Goal: Task Accomplishment & Management: Complete application form

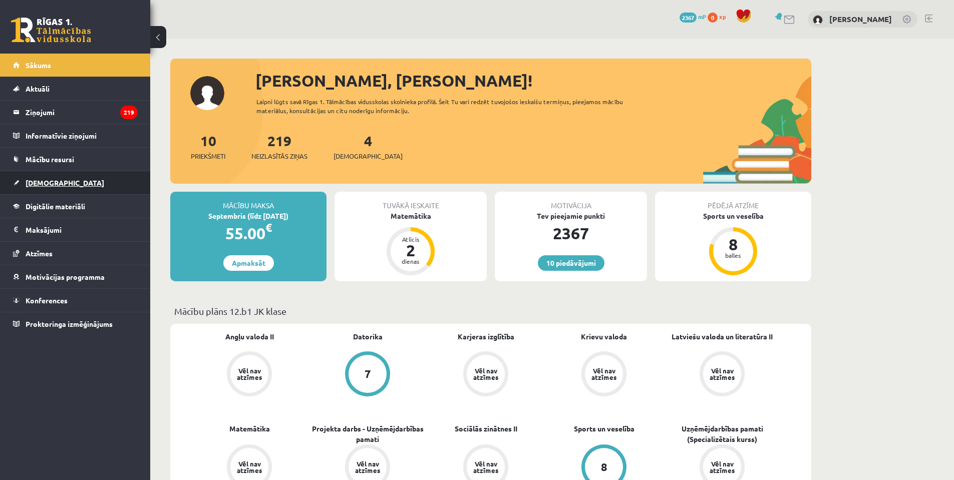
click at [88, 181] on link "[DEMOGRAPHIC_DATA]" at bounding box center [75, 182] width 125 height 23
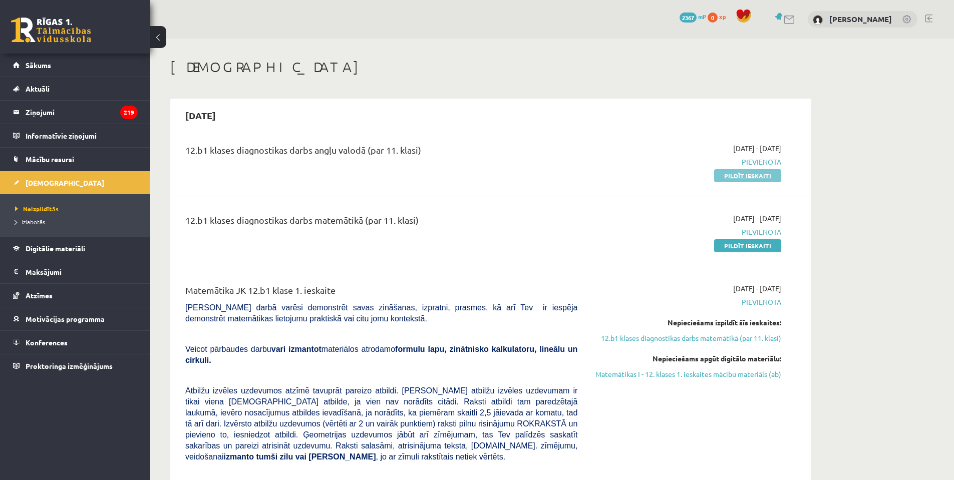
click at [742, 173] on link "Pildīt ieskaiti" at bounding box center [747, 175] width 67 height 13
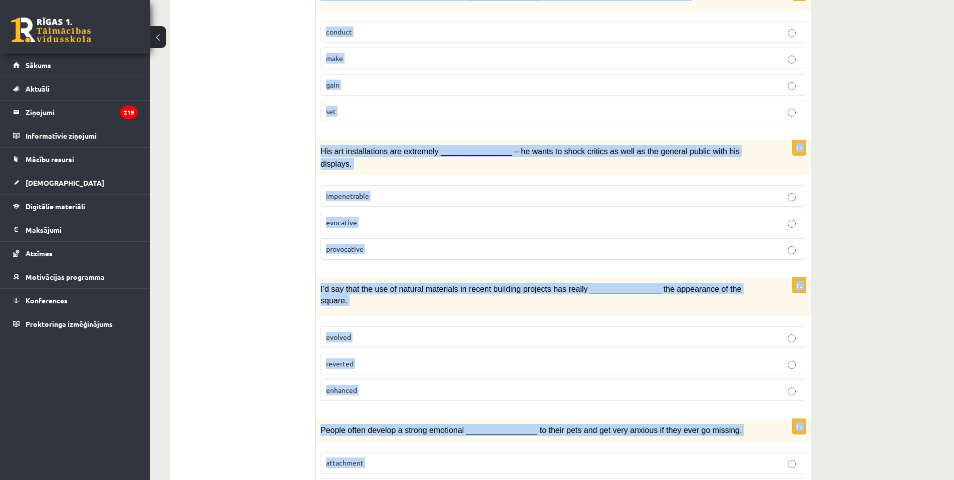
scroll to position [1351, 0]
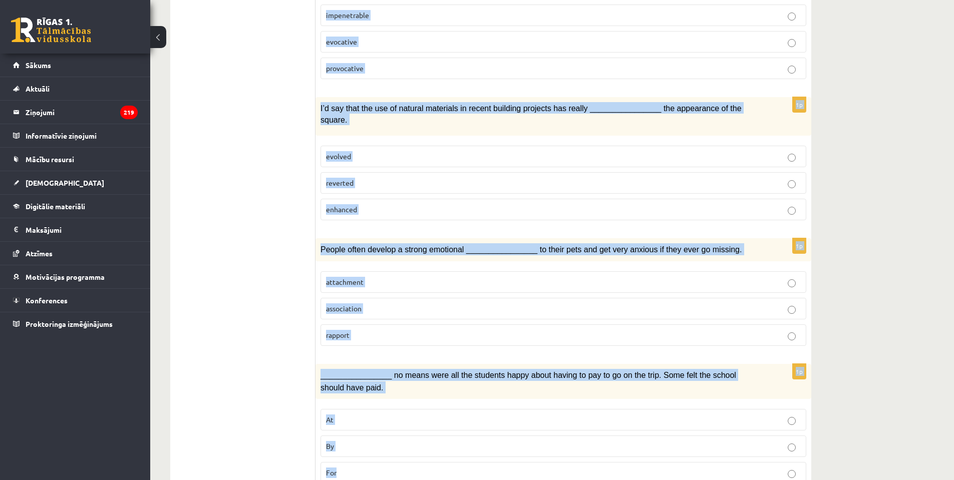
drag, startPoint x: 319, startPoint y: 220, endPoint x: 596, endPoint y: 433, distance: 349.4
copy form "I found myself whistling the melody from the advertisement I’d heard at the sup…"
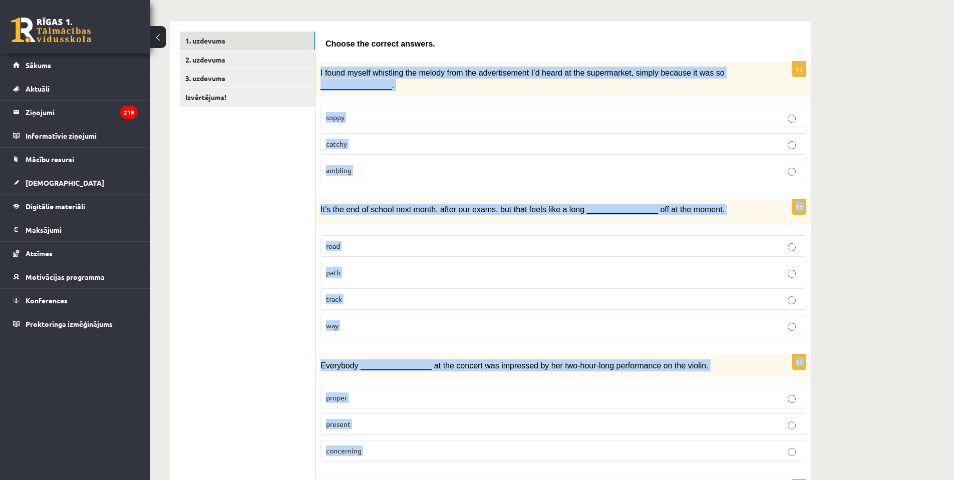
scroll to position [0, 0]
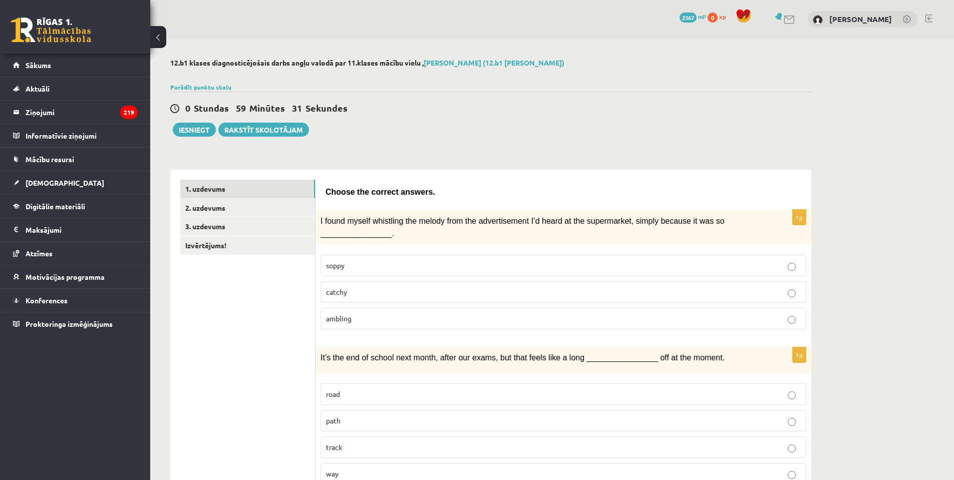
click at [351, 298] on label "catchy" at bounding box center [564, 293] width 486 height 22
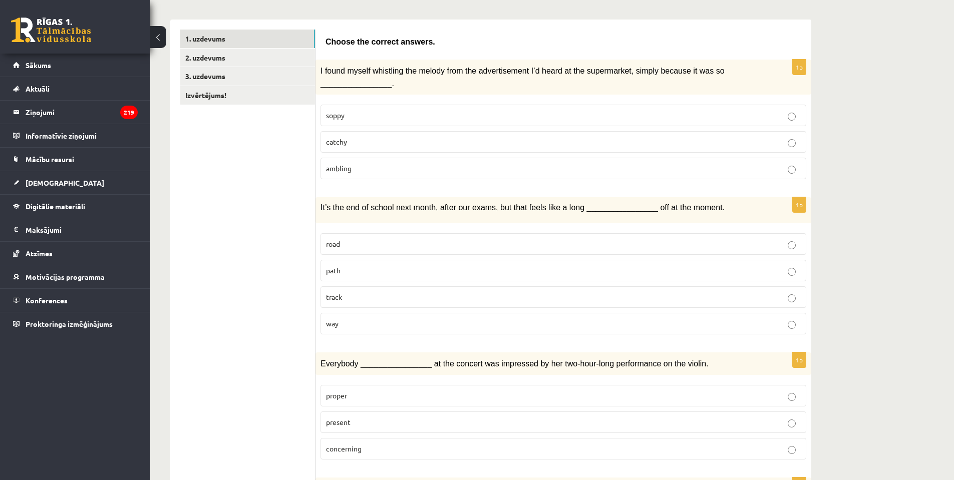
scroll to position [200, 0]
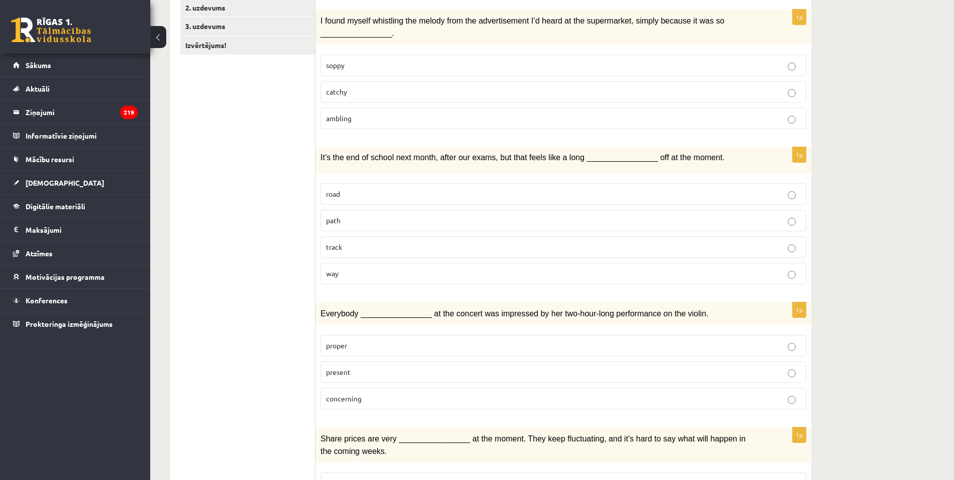
click at [353, 269] on p "way" at bounding box center [563, 274] width 475 height 11
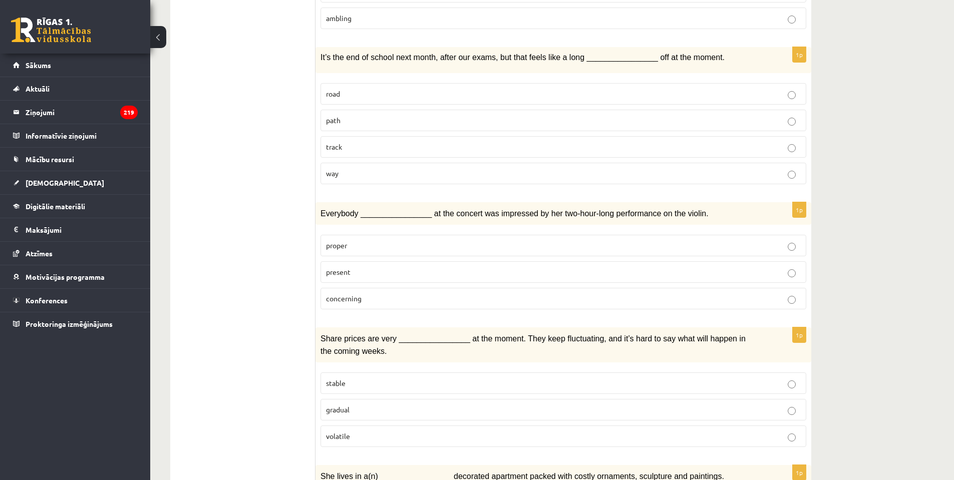
click at [345, 276] on p "present" at bounding box center [563, 272] width 475 height 11
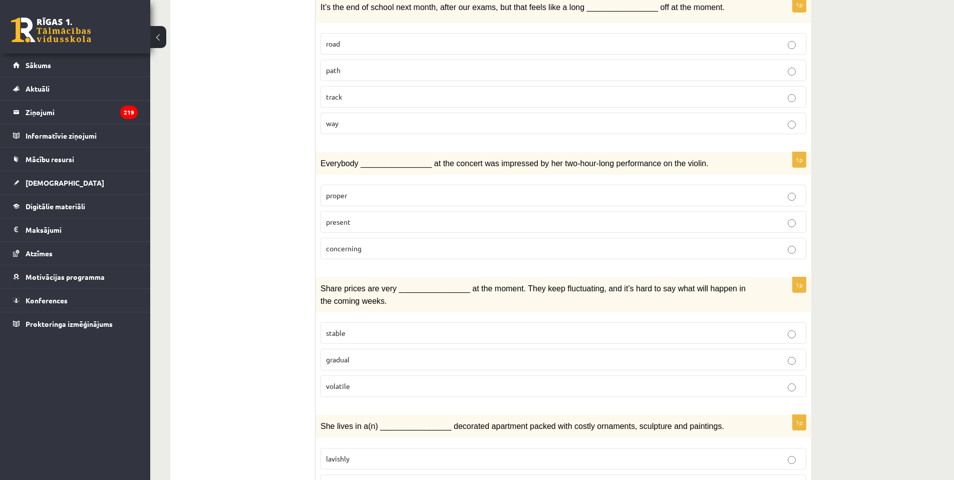
click at [338, 390] on label "volatile" at bounding box center [564, 387] width 486 height 22
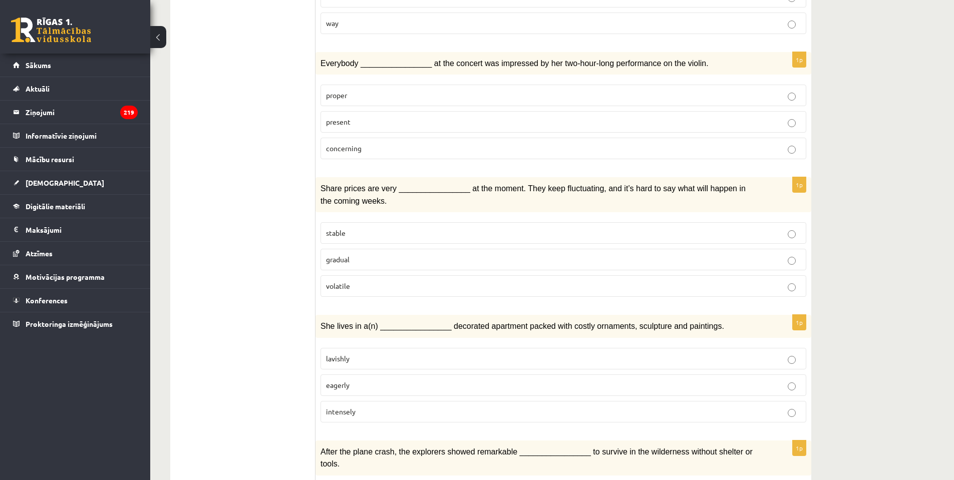
click at [347, 362] on label "lavishly" at bounding box center [564, 359] width 486 height 22
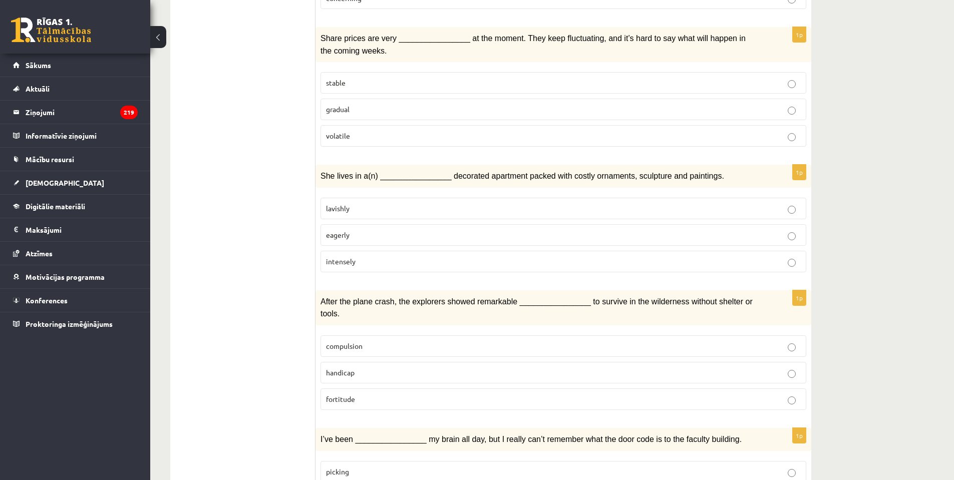
click at [348, 389] on label "fortitude" at bounding box center [564, 400] width 486 height 22
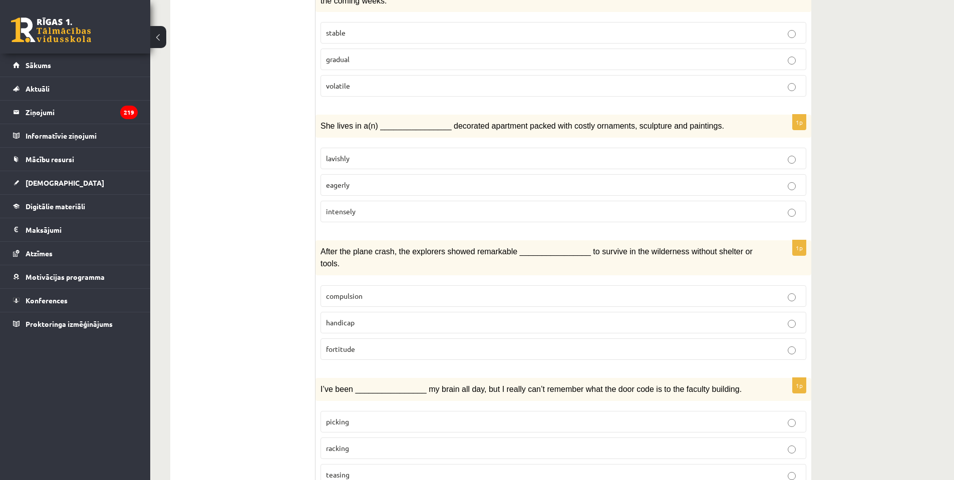
click at [341, 444] on span "racking" at bounding box center [337, 448] width 23 height 9
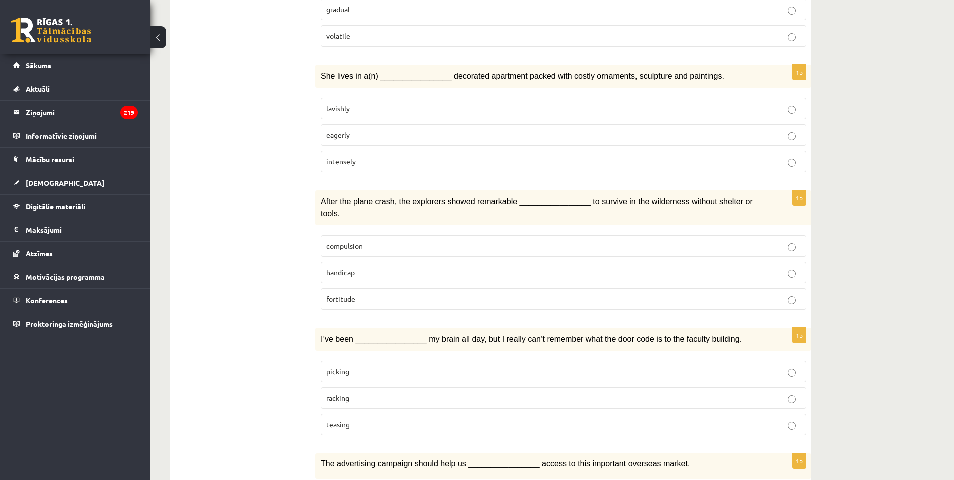
scroll to position [802, 0]
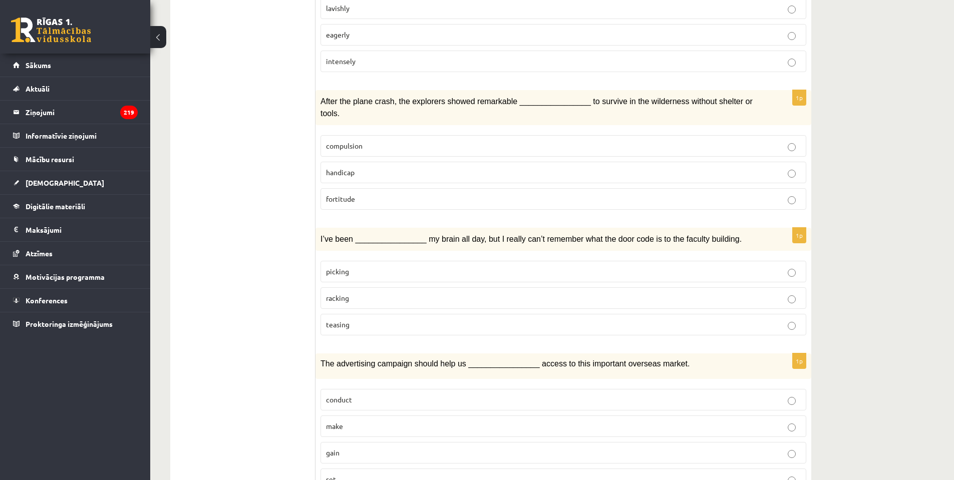
click at [348, 448] on p "gain" at bounding box center [563, 453] width 475 height 11
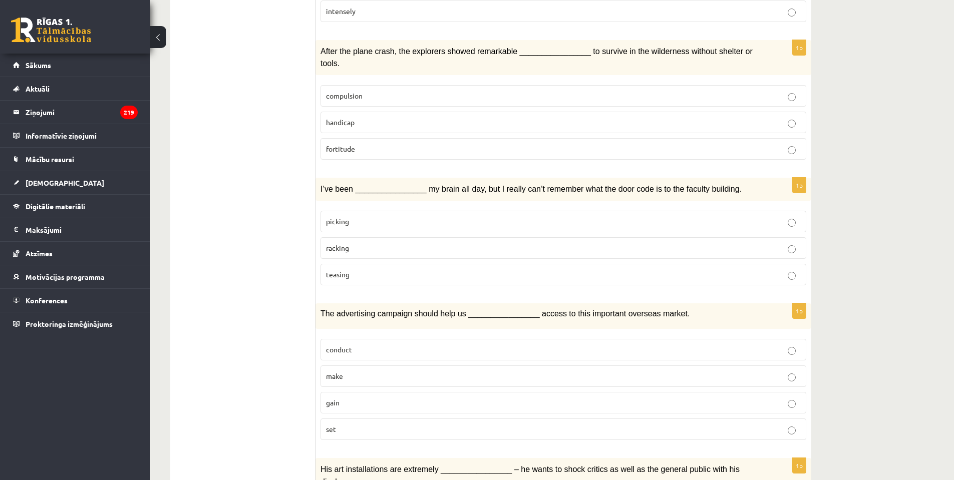
scroll to position [952, 0]
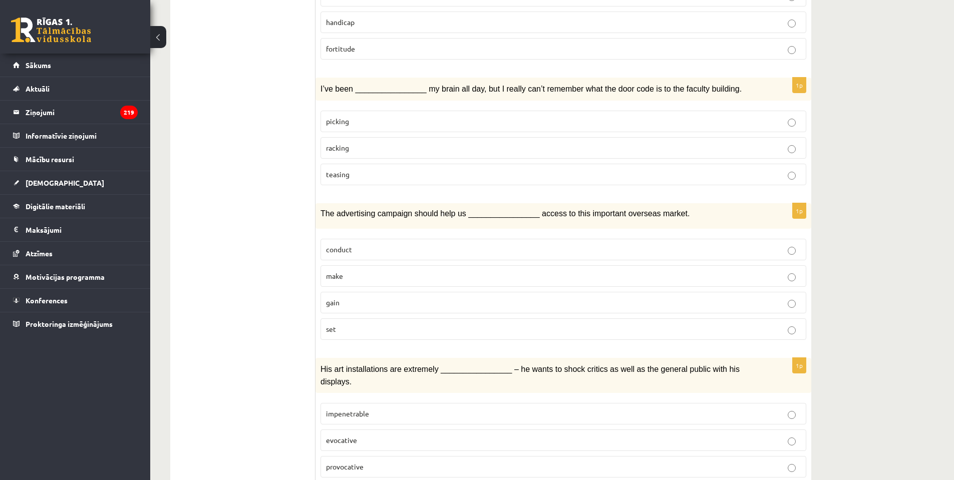
click at [361, 462] on span "provocative" at bounding box center [345, 466] width 38 height 9
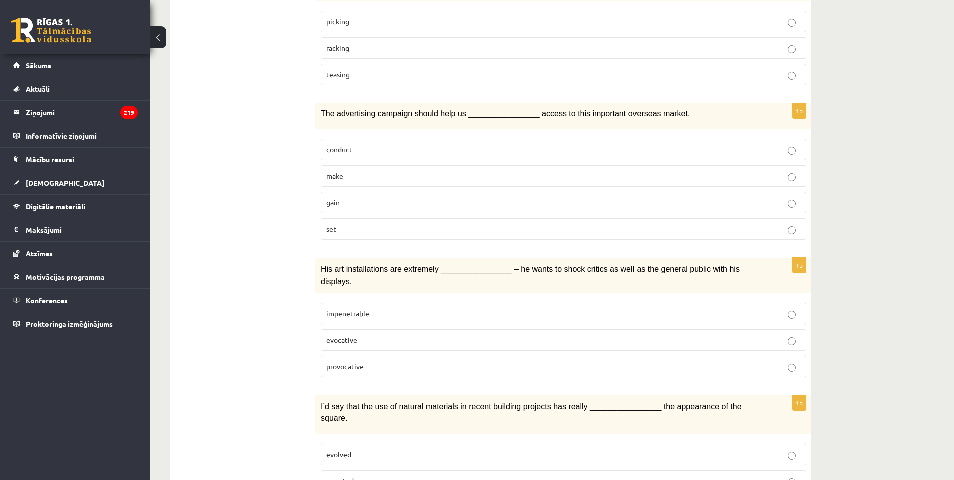
scroll to position [1102, 0]
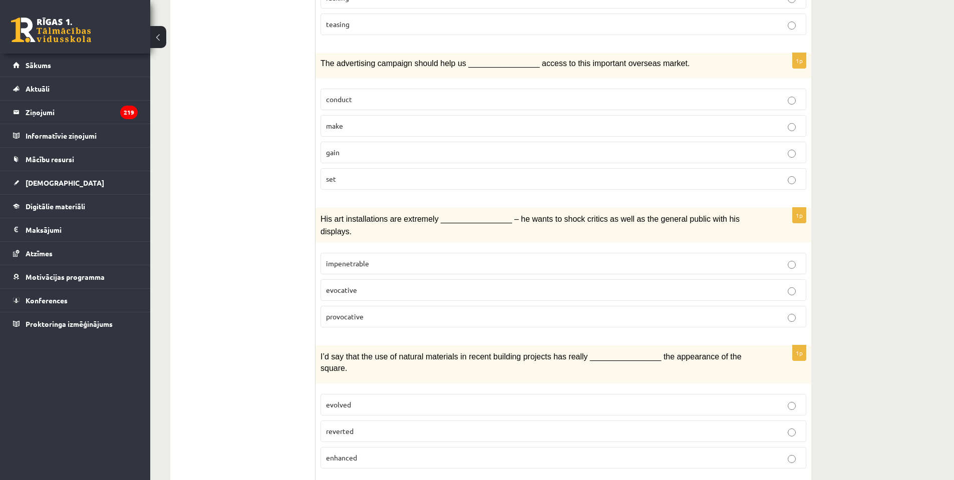
click at [356, 453] on span "enhanced" at bounding box center [341, 457] width 31 height 9
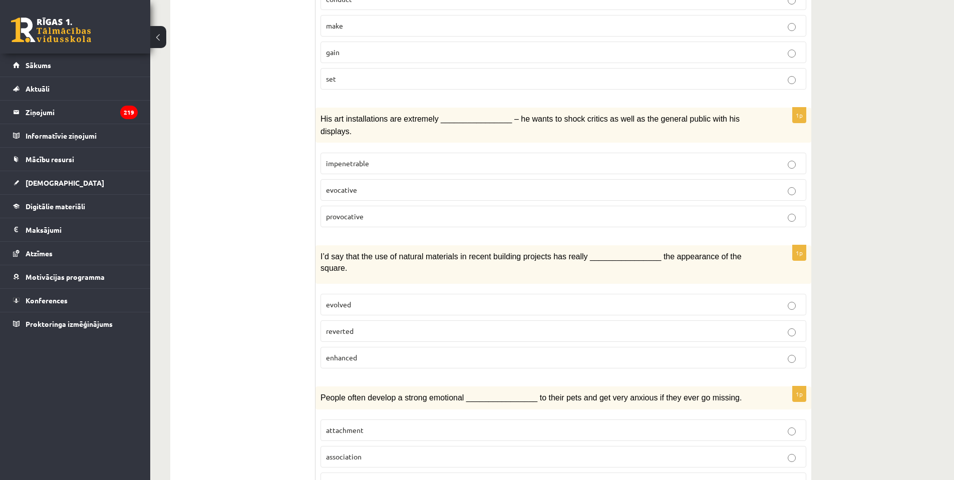
click at [367, 425] on p "attachment" at bounding box center [563, 430] width 475 height 11
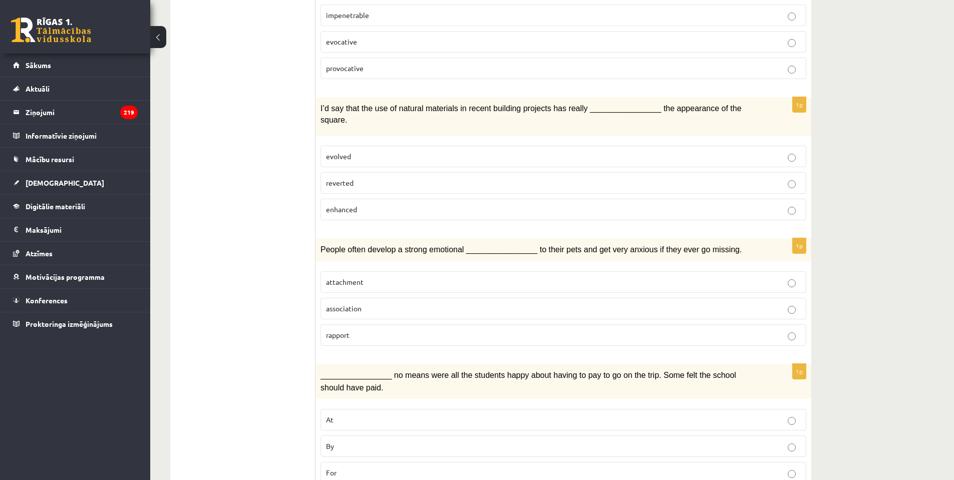
click at [352, 441] on p "By" at bounding box center [563, 446] width 475 height 11
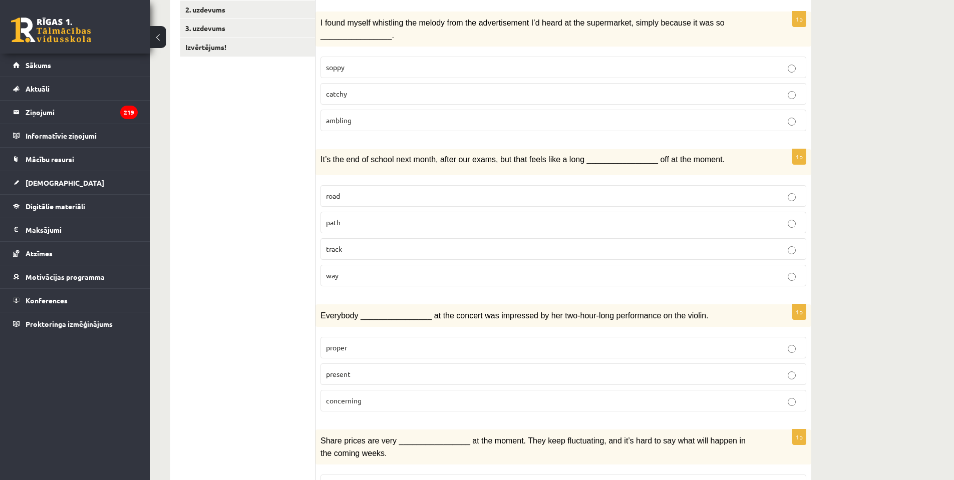
scroll to position [0, 0]
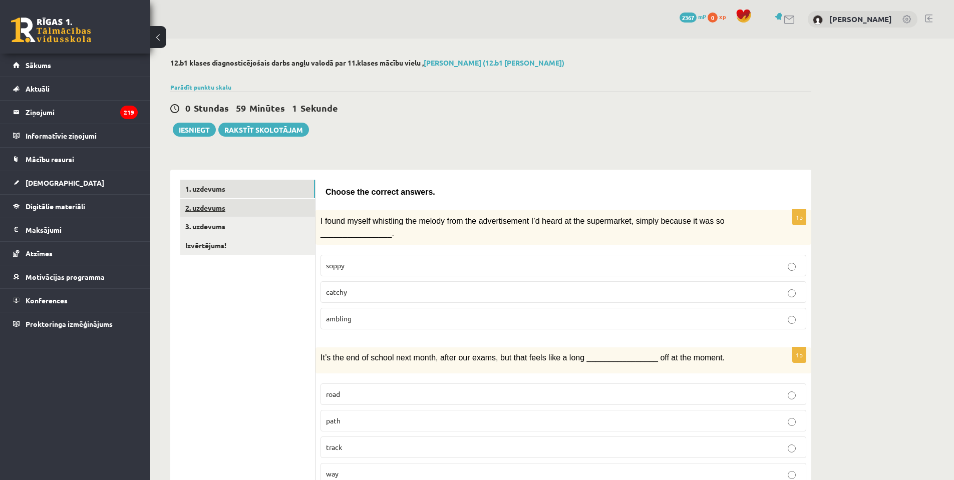
click at [221, 208] on link "2. uzdevums" at bounding box center [247, 208] width 135 height 19
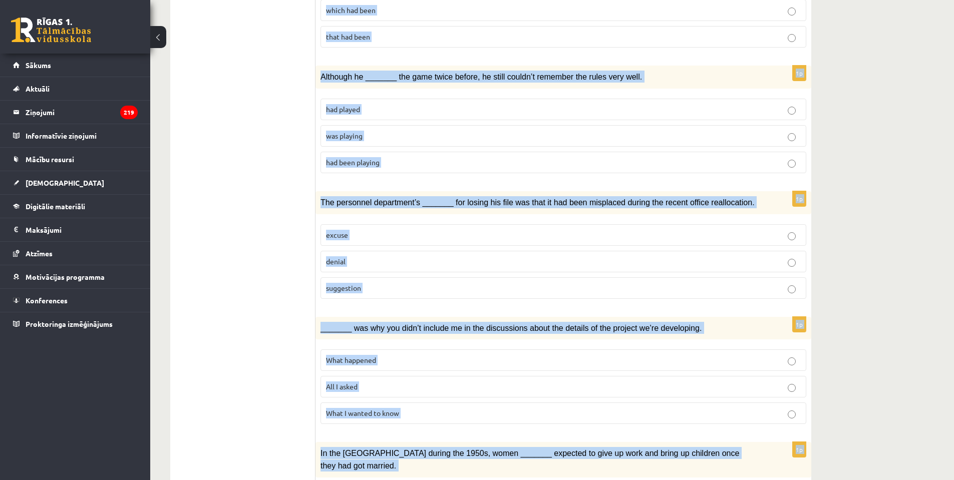
scroll to position [1000, 0]
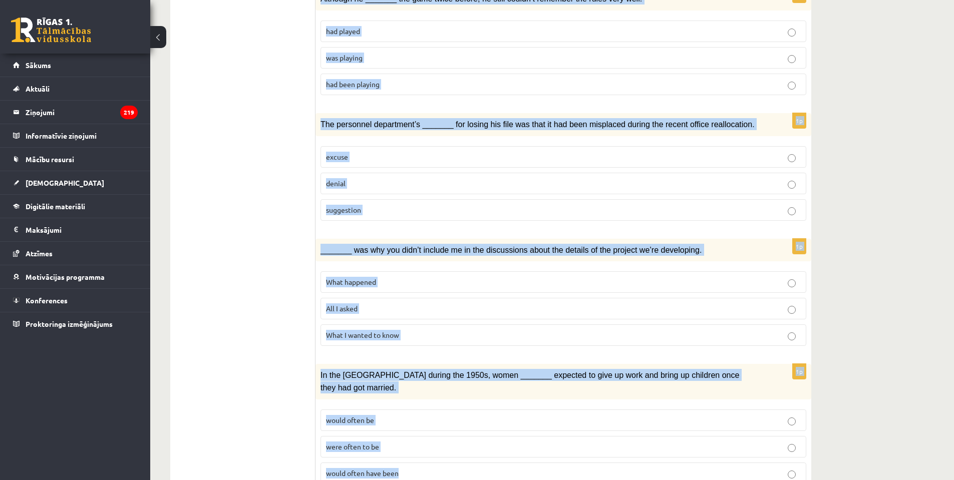
drag, startPoint x: 326, startPoint y: 187, endPoint x: 596, endPoint y: 426, distance: 360.6
copy form "Circle the form that cannot be used to complete the sentences. 1p When I finall…"
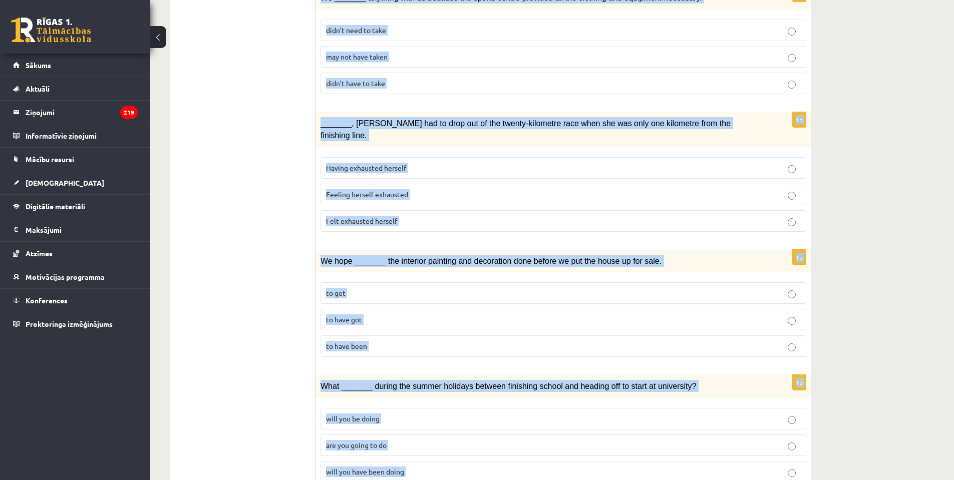
scroll to position [49, 0]
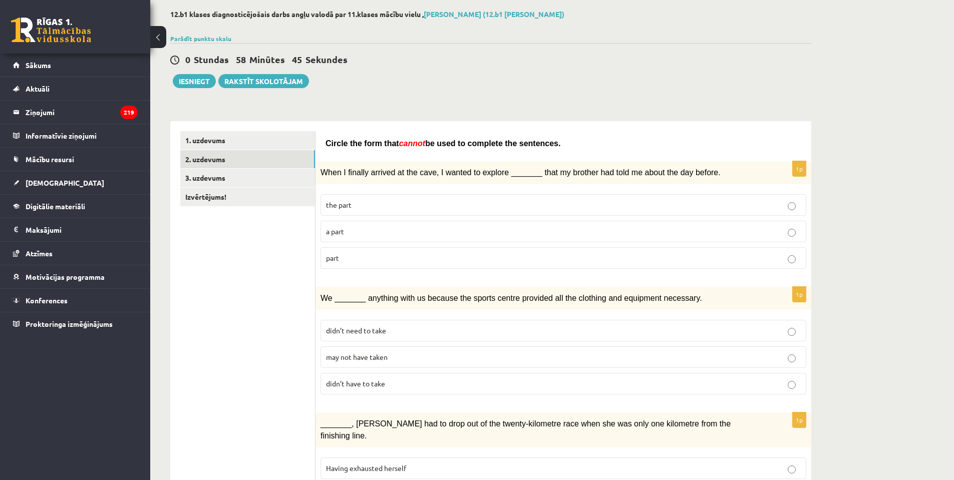
click at [353, 263] on p "part" at bounding box center [563, 258] width 475 height 11
click at [363, 360] on p "may not have taken" at bounding box center [563, 357] width 475 height 11
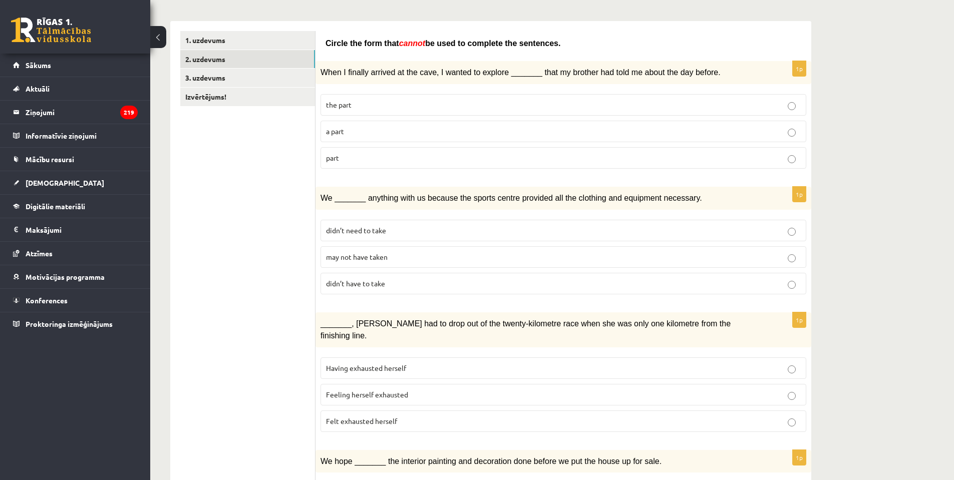
click at [373, 417] on span "Felt exhausted herself" at bounding box center [361, 421] width 71 height 9
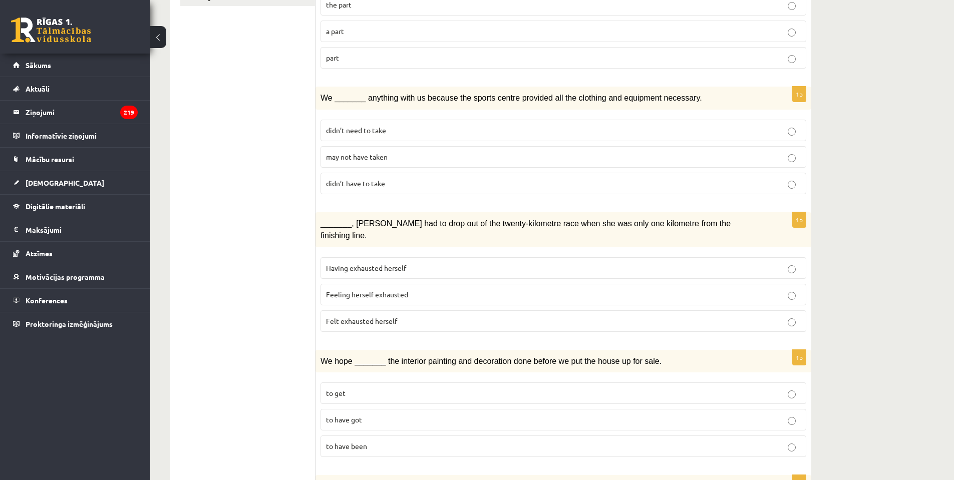
click at [358, 442] on span "to have been" at bounding box center [346, 446] width 41 height 9
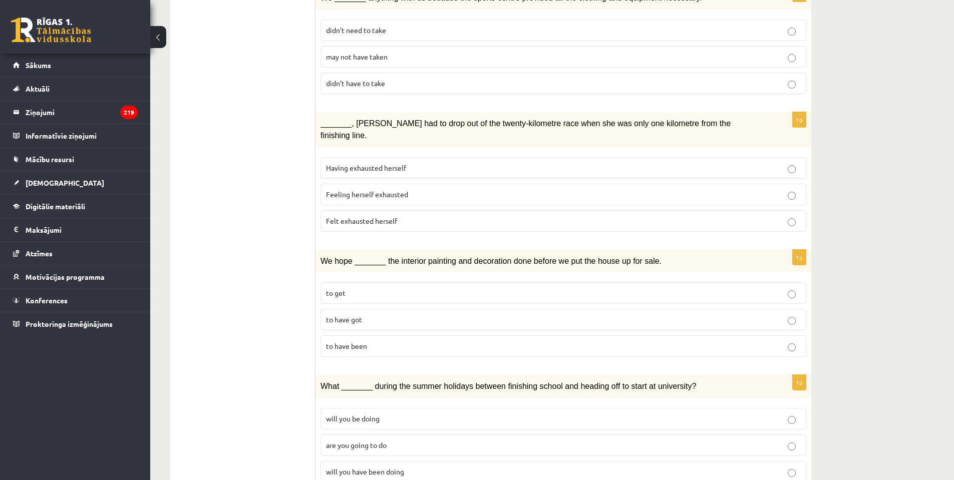
scroll to position [399, 0]
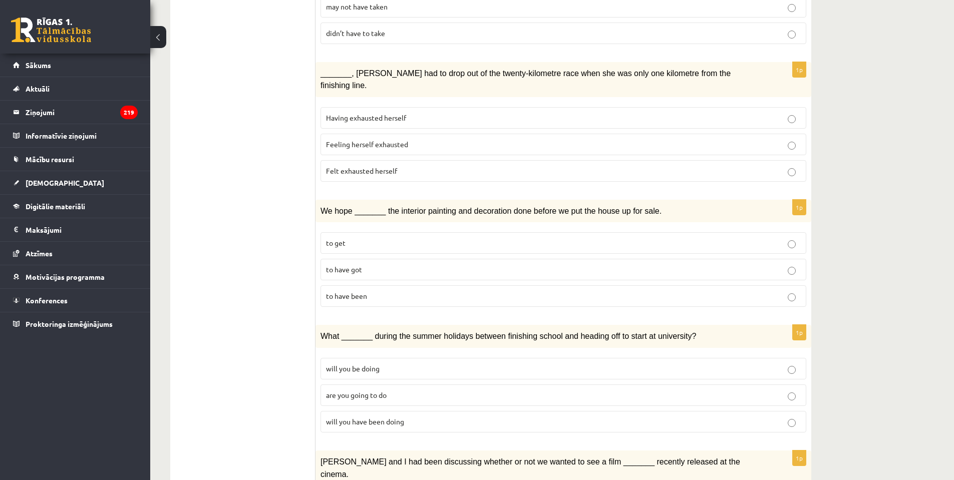
click at [359, 417] on span "will you have been doing" at bounding box center [365, 421] width 78 height 9
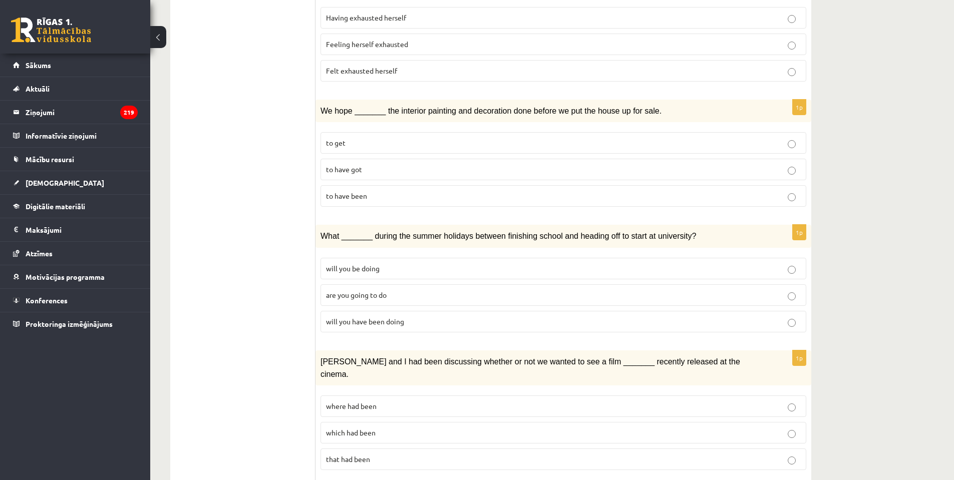
click at [386, 401] on p "where had been" at bounding box center [563, 406] width 475 height 11
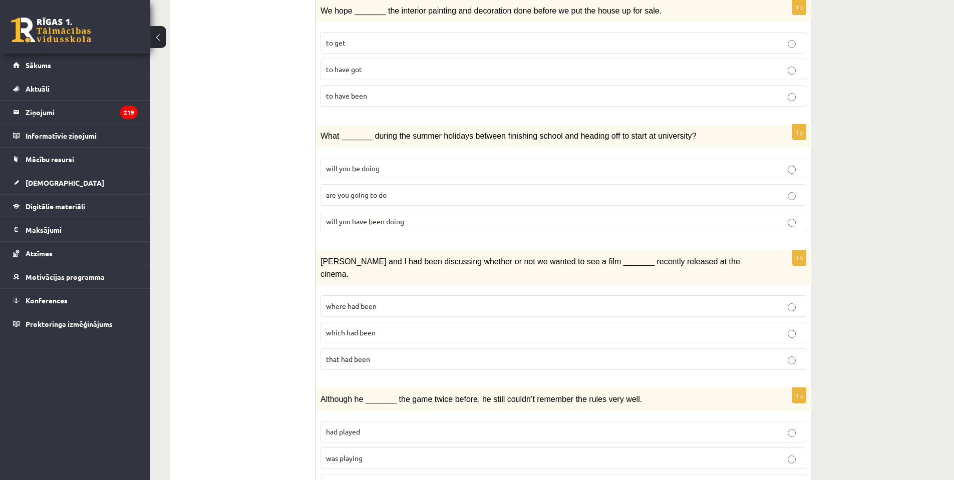
click at [361, 454] on span "was playing" at bounding box center [344, 458] width 37 height 9
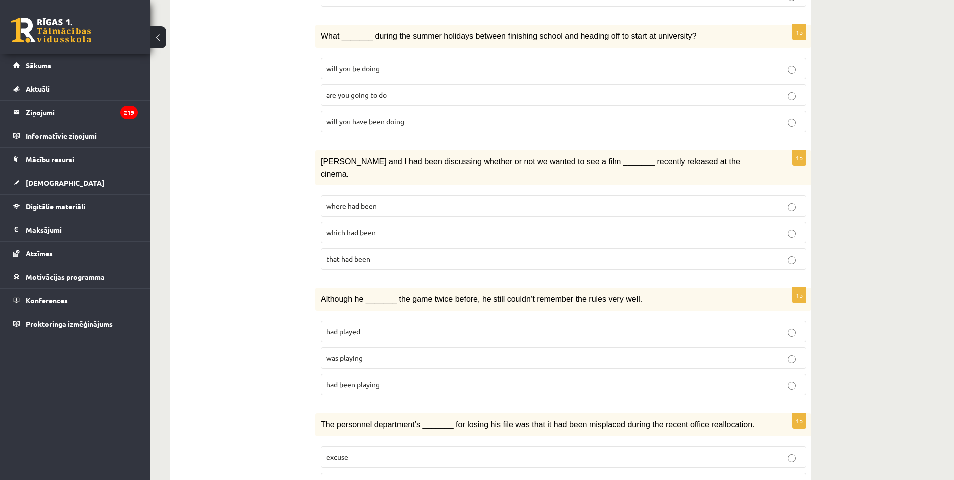
click at [353, 479] on p "denial" at bounding box center [563, 484] width 475 height 11
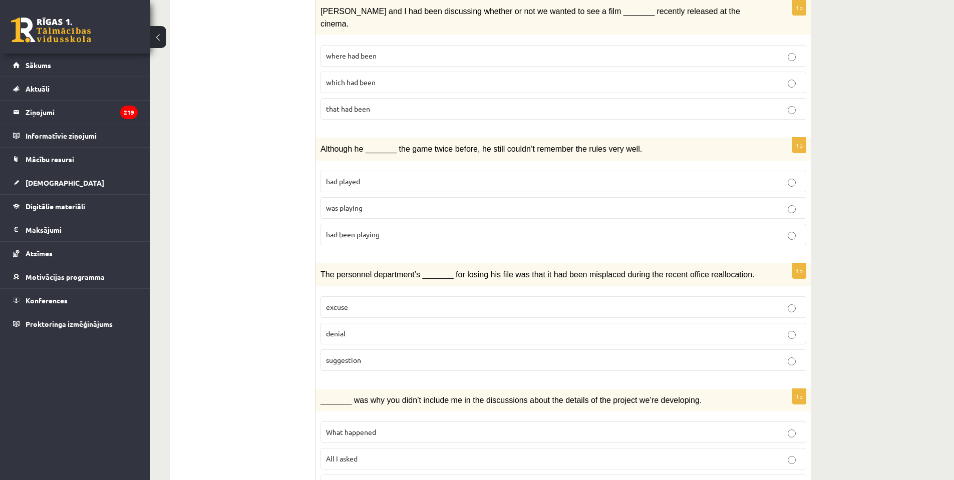
scroll to position [900, 0]
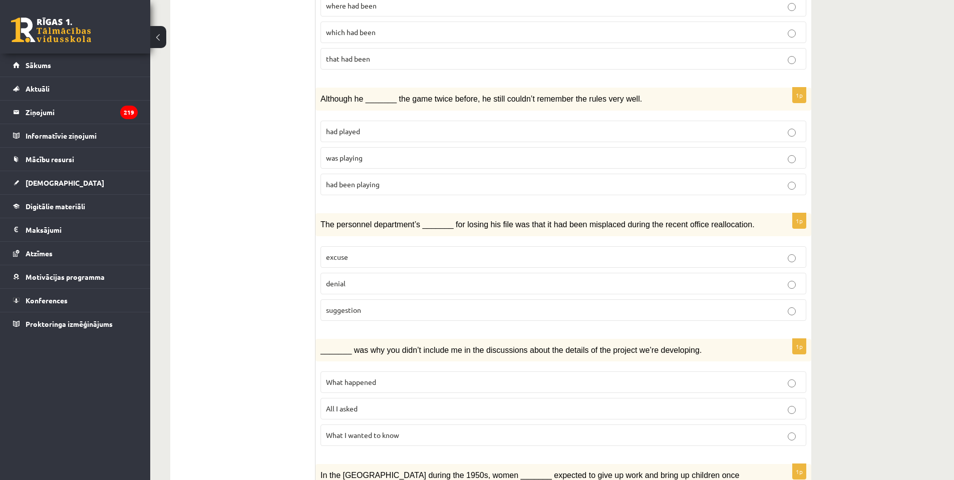
click at [351, 398] on label "All I asked" at bounding box center [564, 409] width 486 height 22
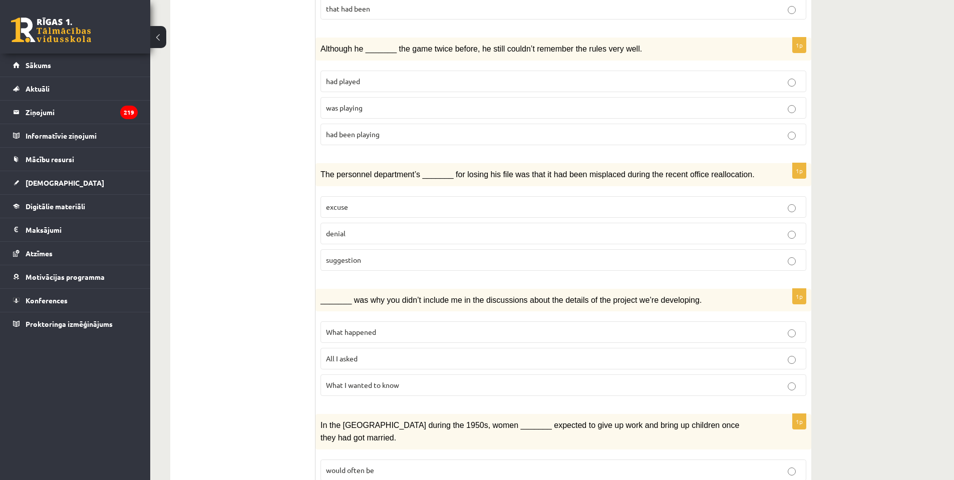
scroll to position [1000, 0]
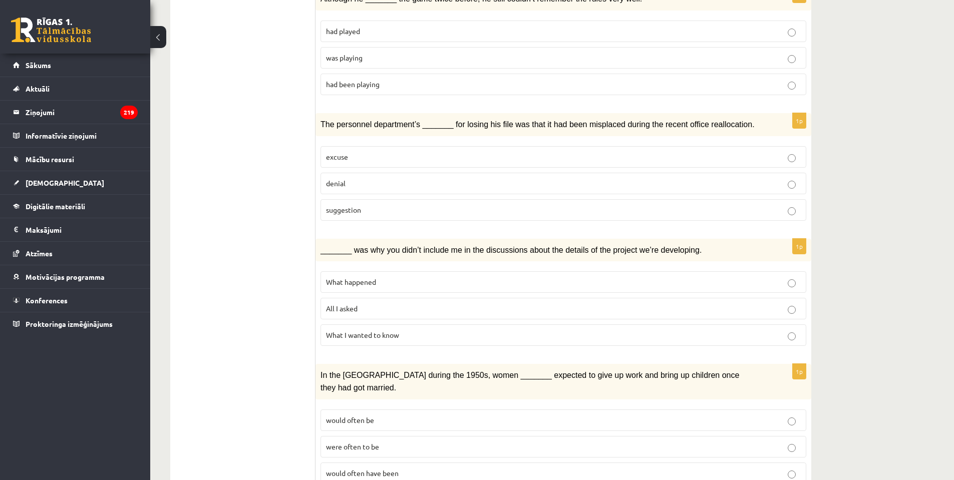
click at [371, 469] on span "would often have been" at bounding box center [362, 473] width 73 height 9
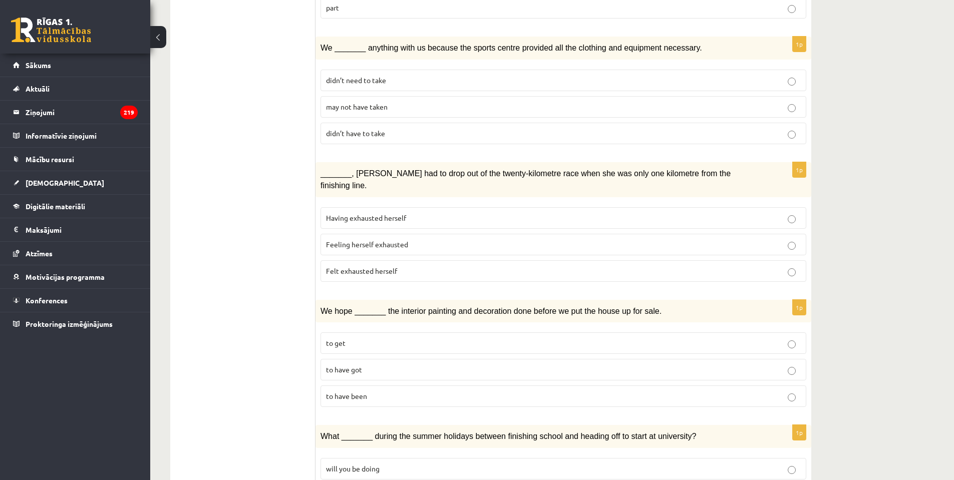
scroll to position [0, 0]
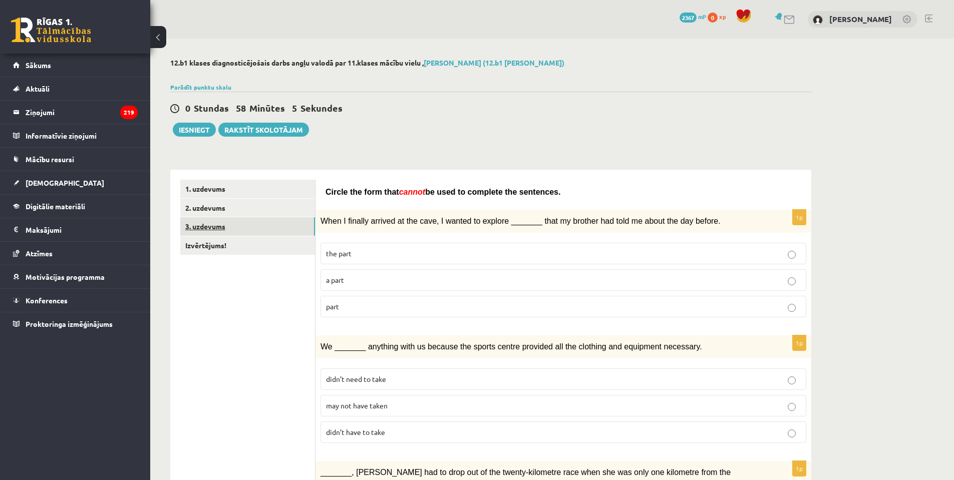
click at [203, 225] on link "3. uzdevums" at bounding box center [247, 226] width 135 height 19
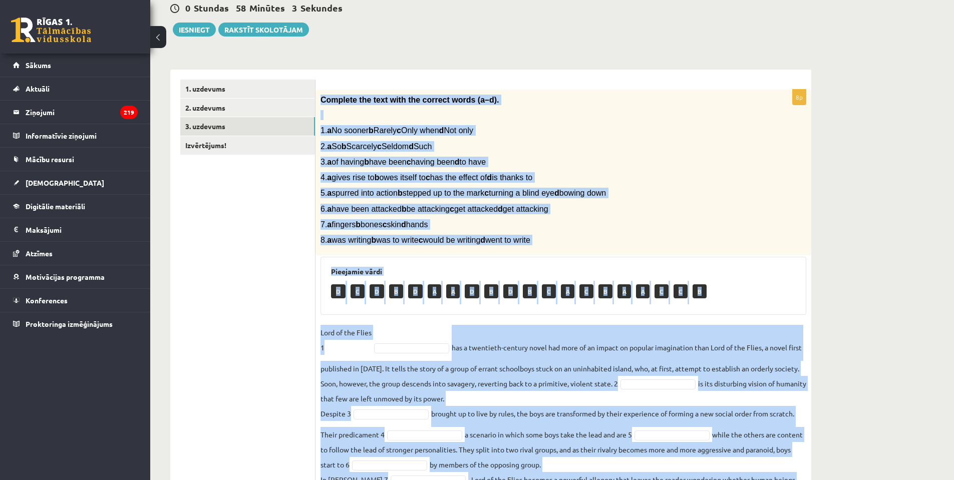
scroll to position [179, 0]
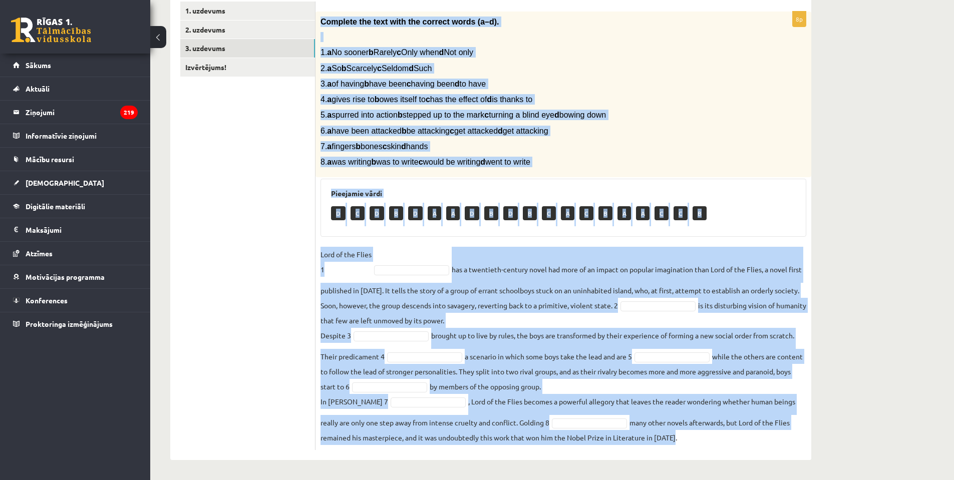
drag, startPoint x: 320, startPoint y: 98, endPoint x: 770, endPoint y: 465, distance: 580.8
click at [770, 465] on div "12.b1 klases diagnosticējošais darbs angļu valodā par 11.klases mācību vielu , …" at bounding box center [490, 170] width 681 height 620
copy div "Complete the text with the correct words (a–d). 1. a No sooner b Rarely c Only …"
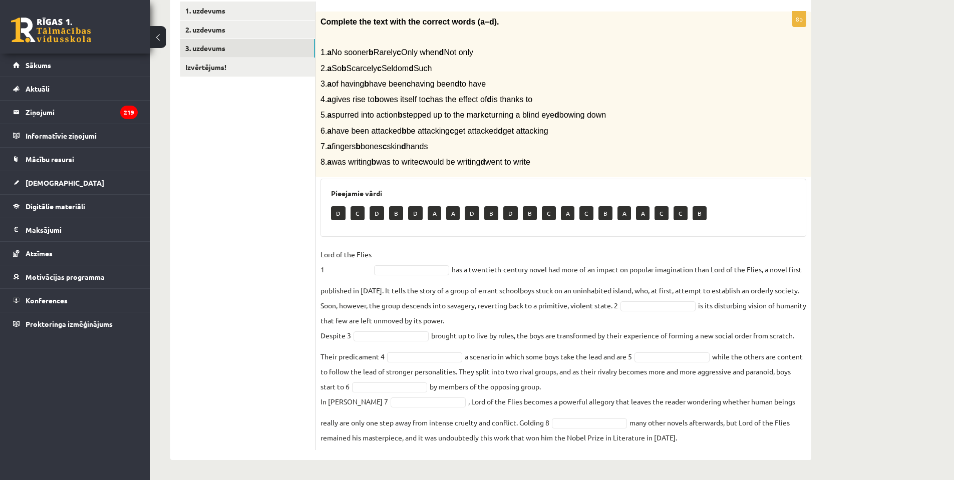
click at [228, 304] on ul "1. uzdevums 2. uzdevums 3. uzdevums Izvērtējums!" at bounding box center [247, 226] width 135 height 449
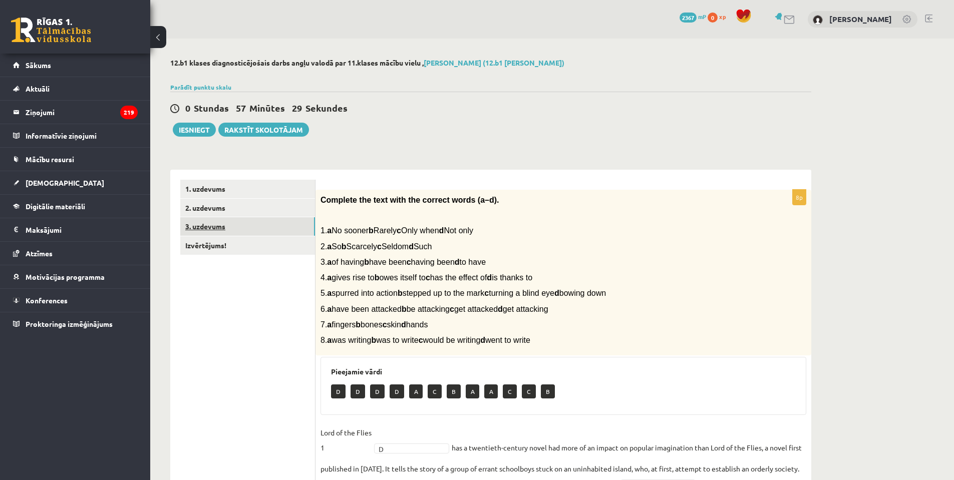
click at [224, 227] on link "3. uzdevums" at bounding box center [247, 226] width 135 height 19
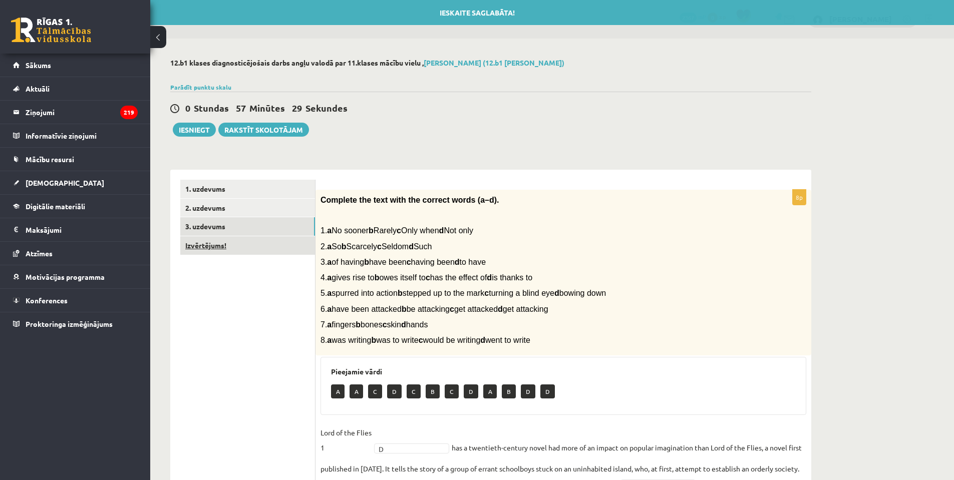
click at [221, 239] on link "Izvērtējums!" at bounding box center [247, 245] width 135 height 19
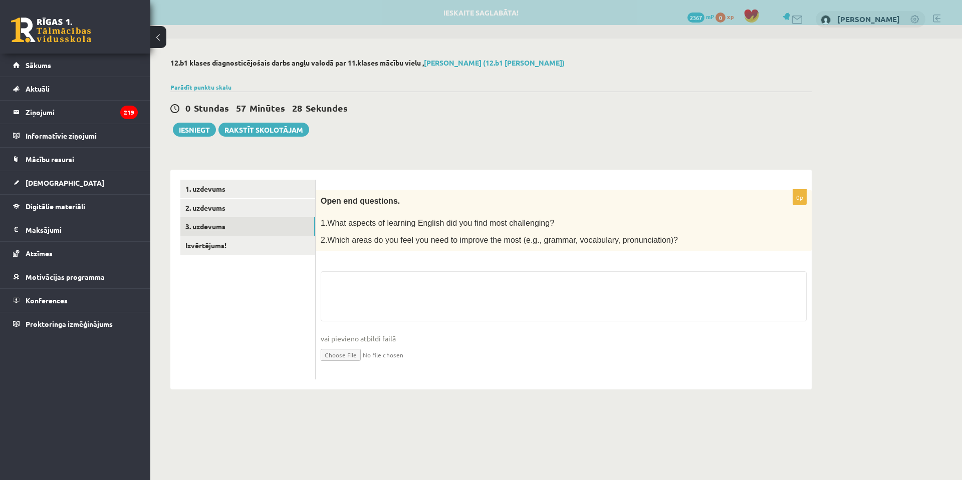
click at [230, 229] on link "3. uzdevums" at bounding box center [247, 226] width 135 height 19
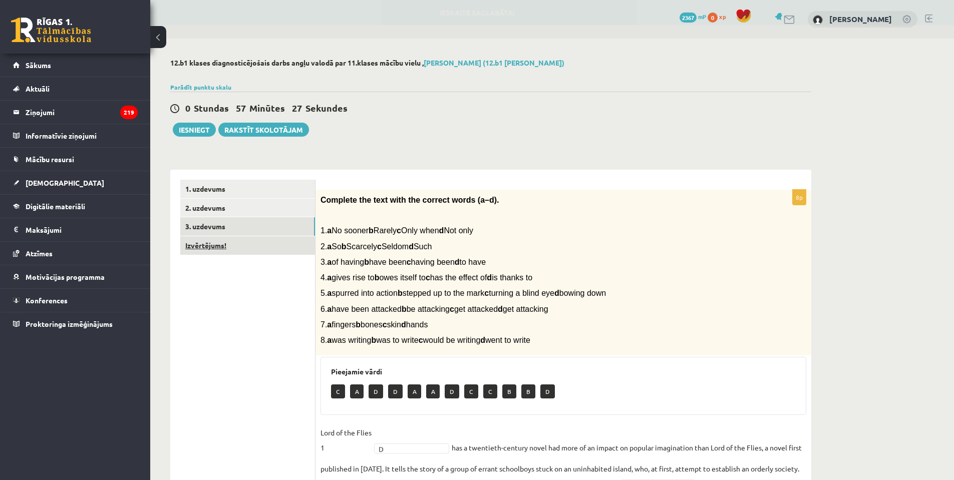
click at [222, 249] on link "Izvērtējums!" at bounding box center [247, 245] width 135 height 19
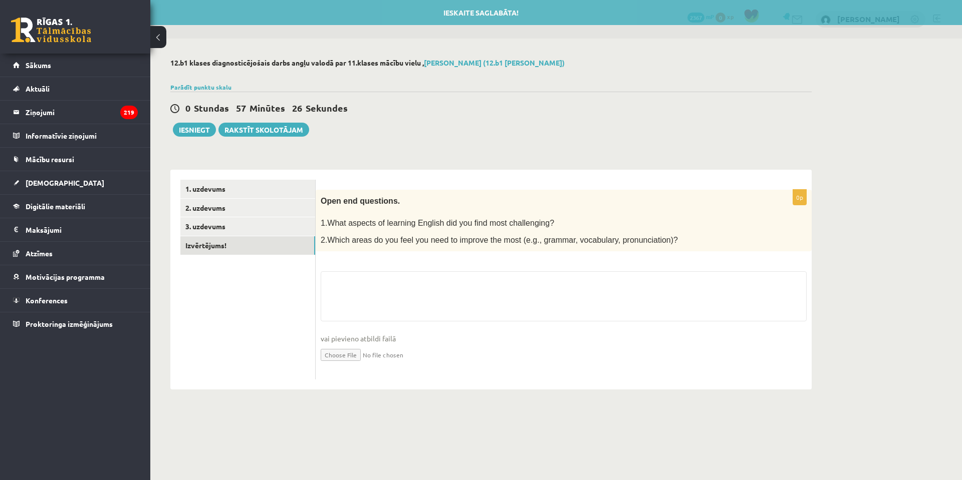
click at [418, 245] on p "2.Which areas do you feel you need to improve the most (e.g., grammar, vocabula…" at bounding box center [539, 240] width 436 height 12
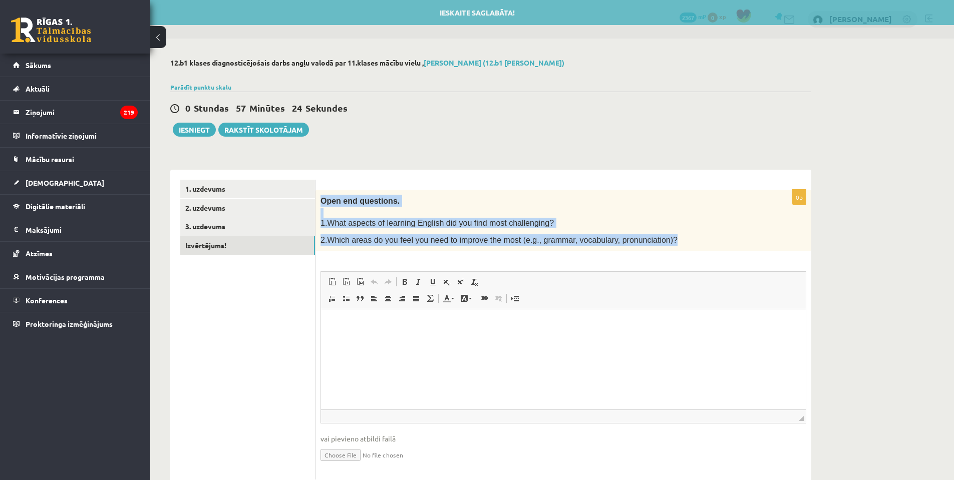
drag, startPoint x: 691, startPoint y: 245, endPoint x: 319, endPoint y: 194, distance: 375.7
click at [319, 194] on div "Open end questions. 1.What aspects of learning English did you find most challe…" at bounding box center [564, 221] width 496 height 62
copy div "Open end questions. 1.What aspects of learning English did you find most challe…"
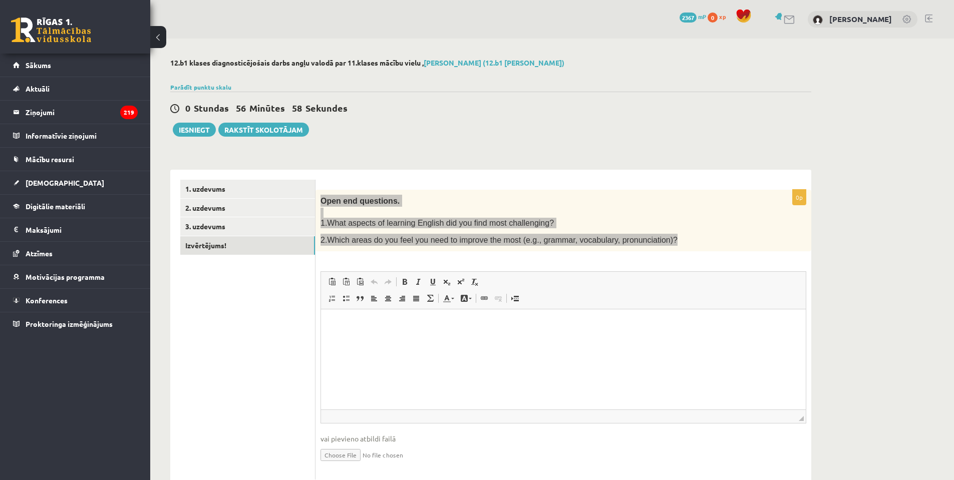
click at [356, 340] on html at bounding box center [563, 325] width 485 height 31
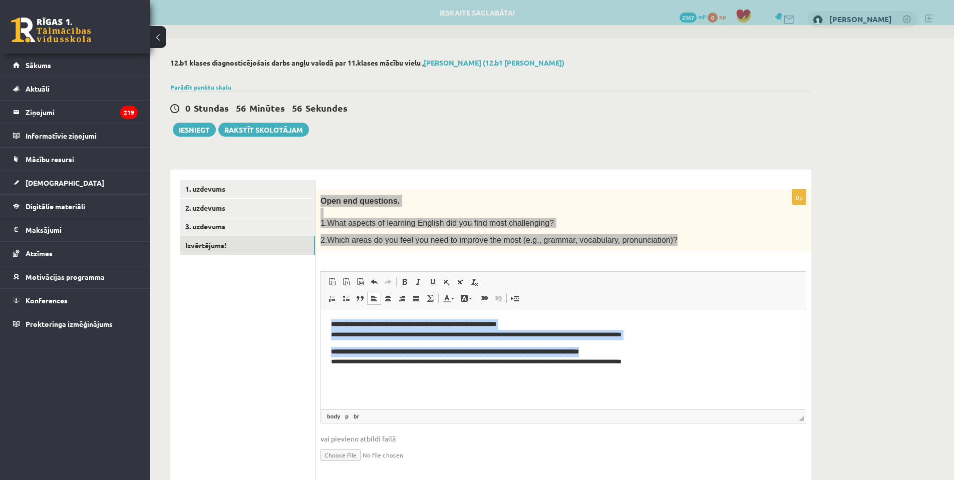
drag, startPoint x: 690, startPoint y: 366, endPoint x: 585, endPoint y: 631, distance: 284.7
click at [321, 322] on html "**********" at bounding box center [563, 344] width 485 height 68
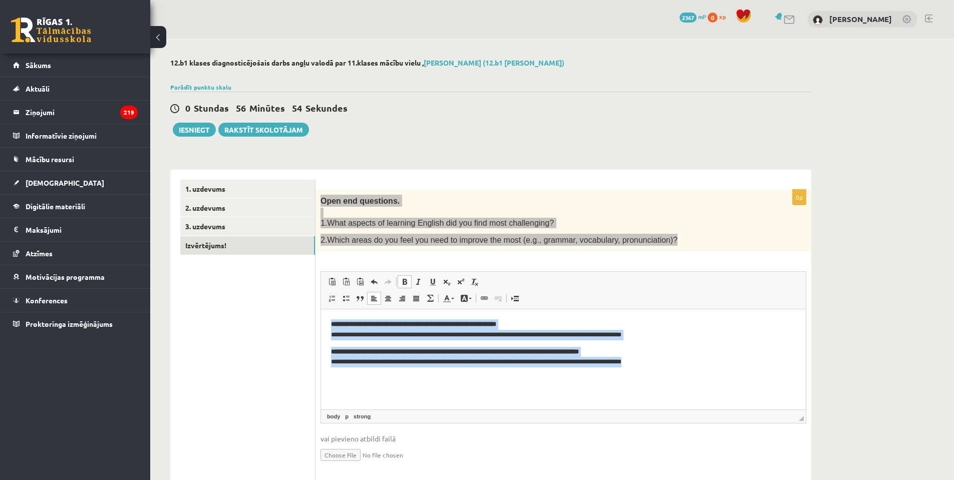
click at [404, 281] on span at bounding box center [405, 282] width 8 height 8
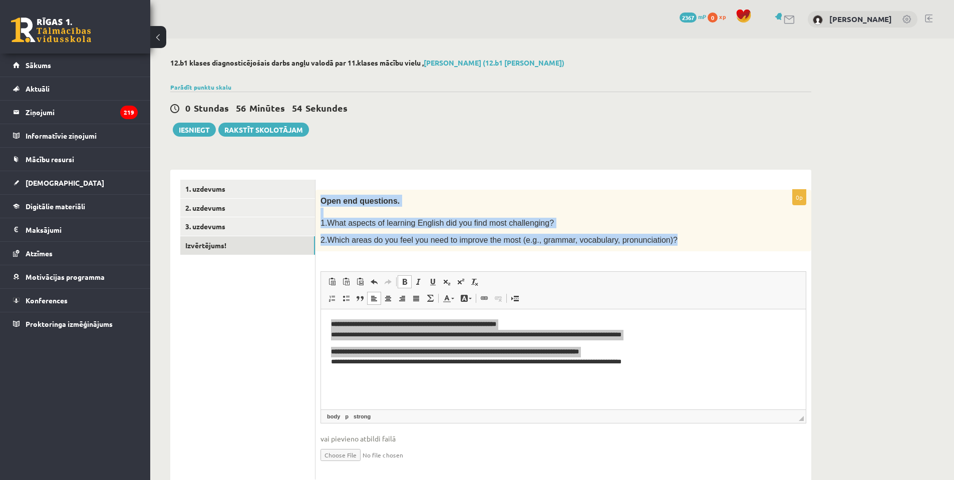
click at [413, 418] on span "◢ Путь элементов body p strong" at bounding box center [563, 417] width 485 height 14
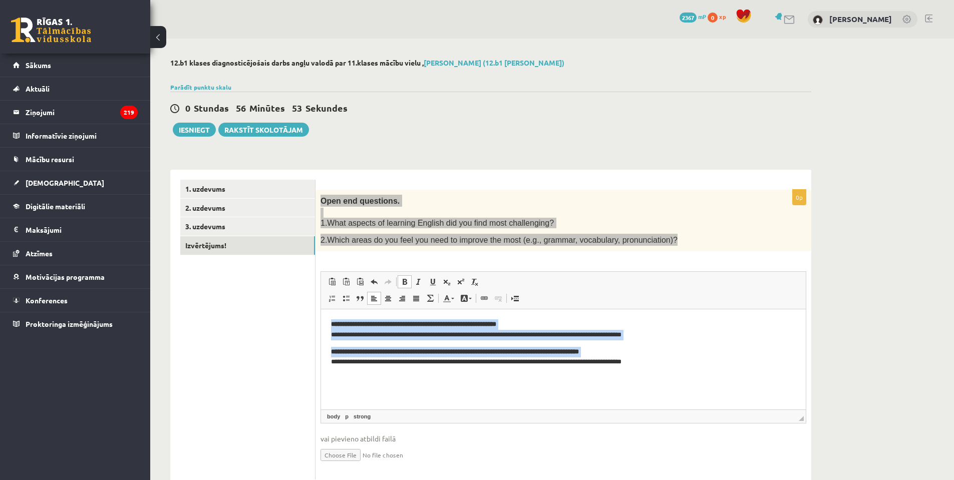
click at [433, 346] on body "**********" at bounding box center [563, 344] width 465 height 48
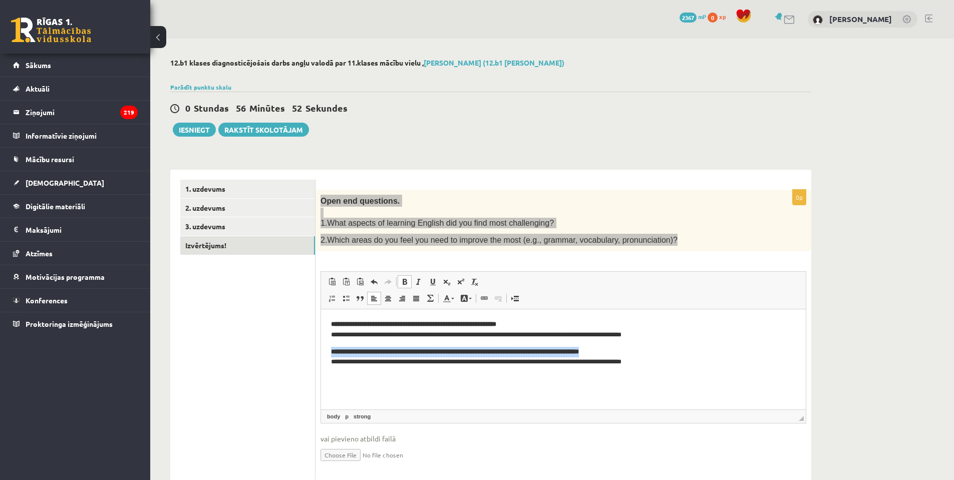
drag, startPoint x: 640, startPoint y: 349, endPoint x: 322, endPoint y: 355, distance: 318.2
click at [322, 355] on html "**********" at bounding box center [563, 344] width 485 height 68
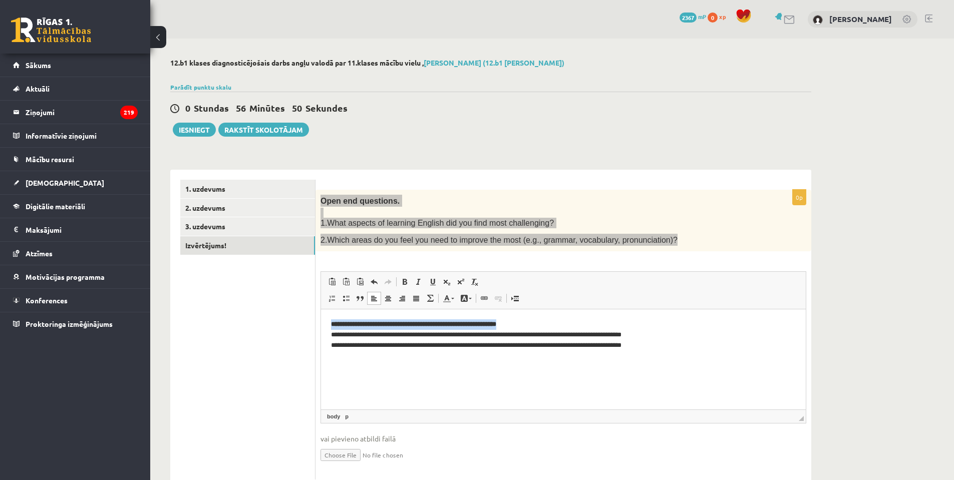
drag, startPoint x: 550, startPoint y: 320, endPoint x: 605, endPoint y: 636, distance: 320.8
click at [321, 327] on html "**********" at bounding box center [563, 335] width 485 height 51
click at [329, 332] on html "**********" at bounding box center [563, 335] width 485 height 51
click at [337, 334] on p "**********" at bounding box center [563, 335] width 465 height 31
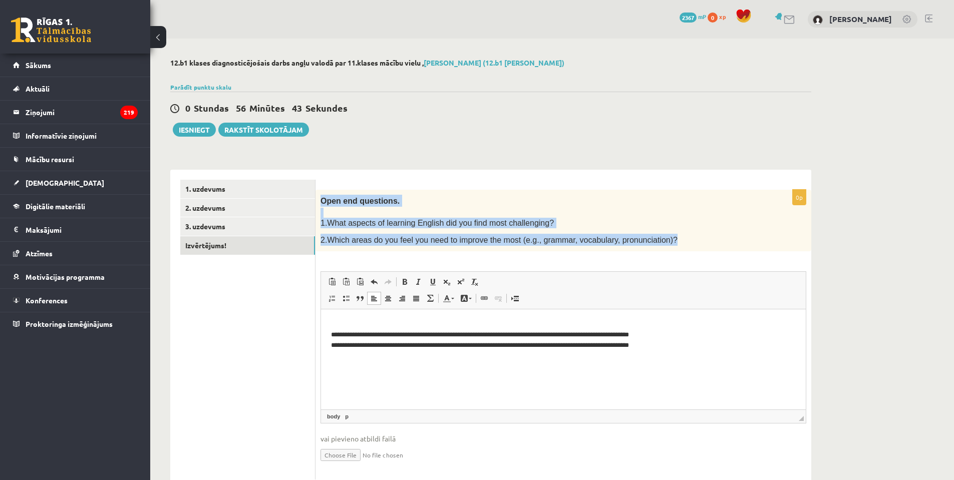
click at [431, 417] on span "◢ Путь элементов body p" at bounding box center [563, 417] width 485 height 14
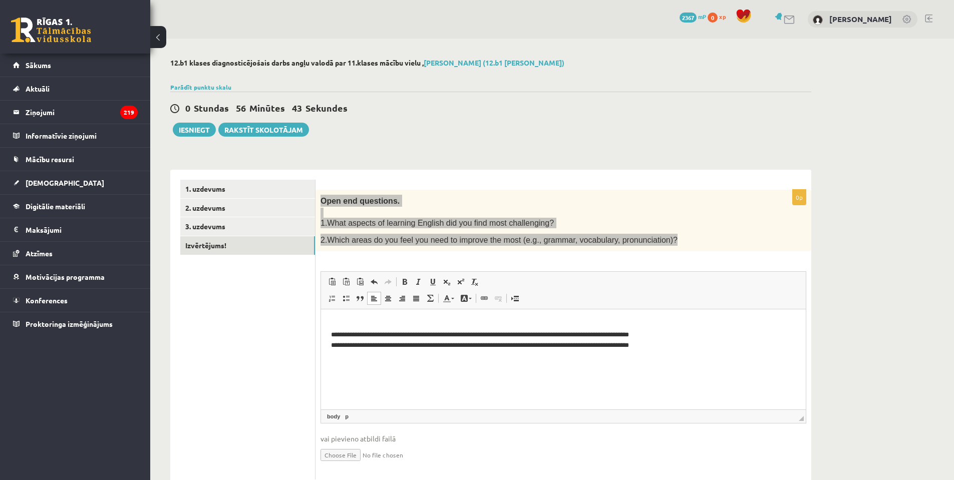
click at [436, 361] on html "**********" at bounding box center [563, 335] width 485 height 51
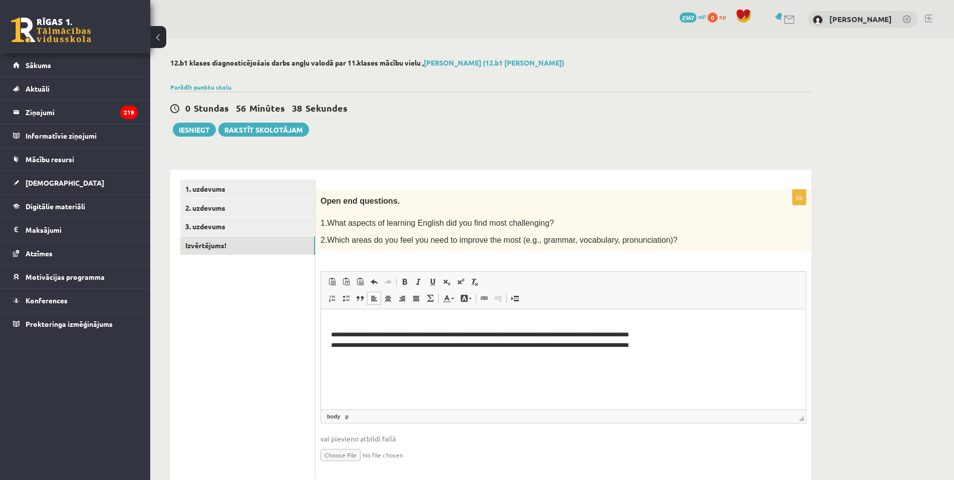
drag, startPoint x: 239, startPoint y: 315, endPoint x: 239, endPoint y: 296, distance: 18.5
click at [239, 315] on ul "1. uzdevums 2. uzdevums 3. uzdevums Izvērtējums!" at bounding box center [247, 330] width 135 height 301
click at [194, 127] on button "Iesniegt" at bounding box center [194, 130] width 43 height 14
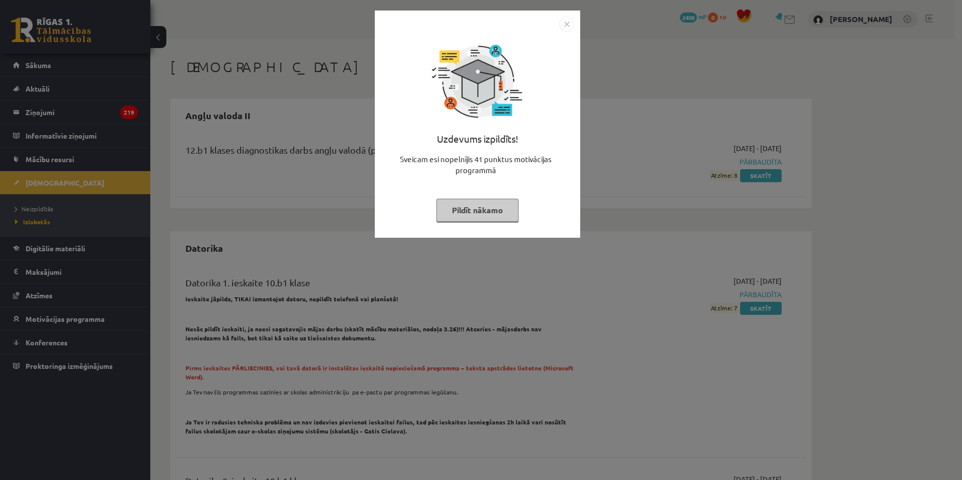
click at [565, 26] on img "Close" at bounding box center [566, 24] width 15 height 15
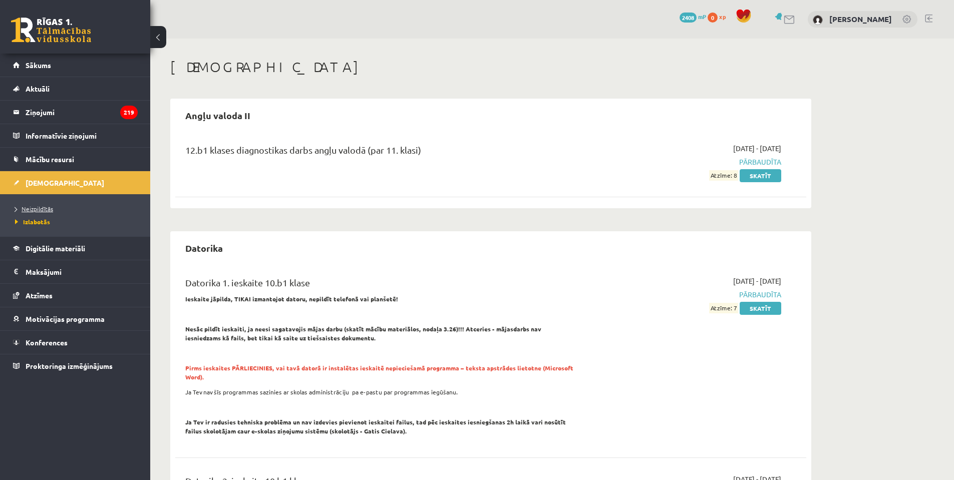
click at [49, 210] on span "Neizpildītās" at bounding box center [34, 209] width 38 height 8
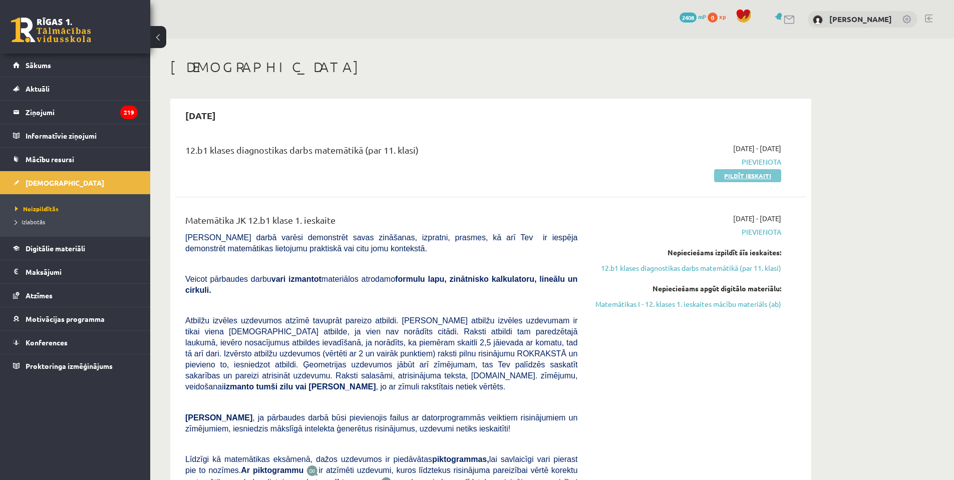
click at [750, 177] on link "Pildīt ieskaiti" at bounding box center [747, 175] width 67 height 13
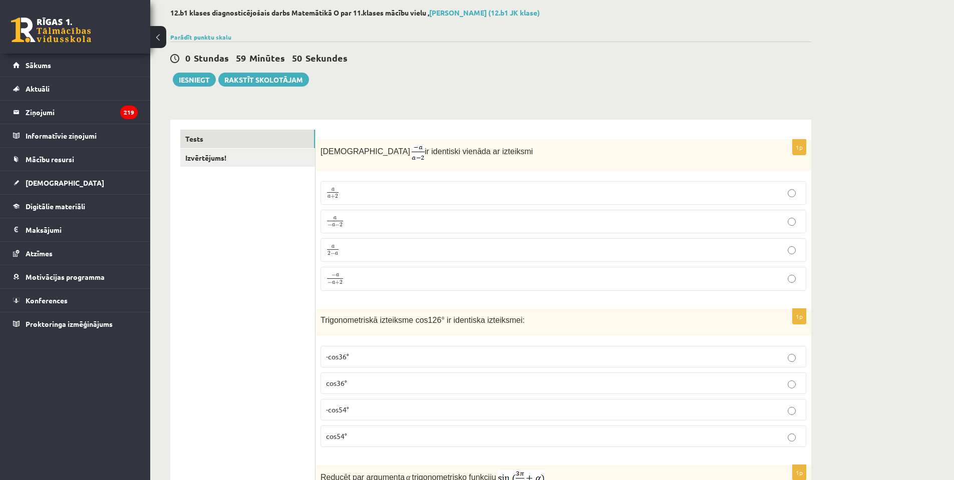
scroll to position [100, 0]
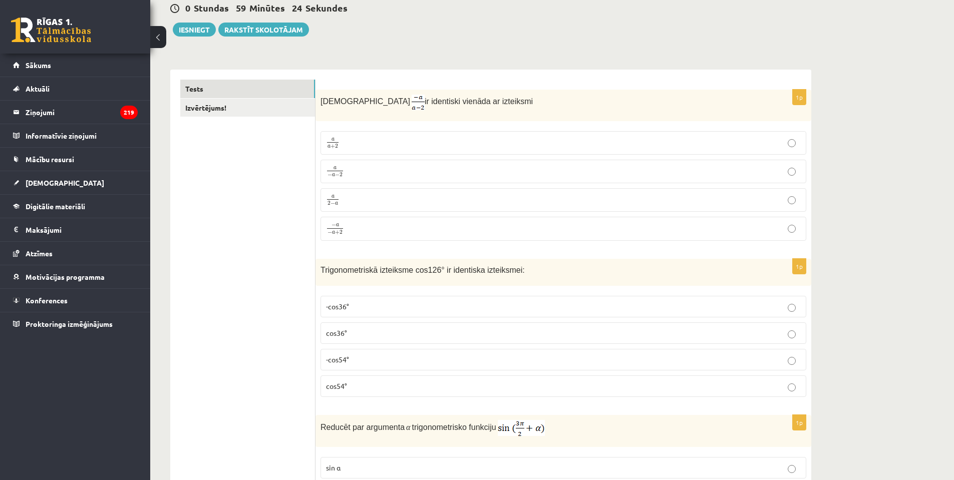
click at [369, 202] on p "a 2 − a a 2 − a" at bounding box center [563, 200] width 475 height 13
click at [344, 146] on p "a a + 2 a a + 2" at bounding box center [563, 143] width 475 height 13
click at [346, 200] on p "a 2 − a a 2 − a" at bounding box center [563, 200] width 475 height 13
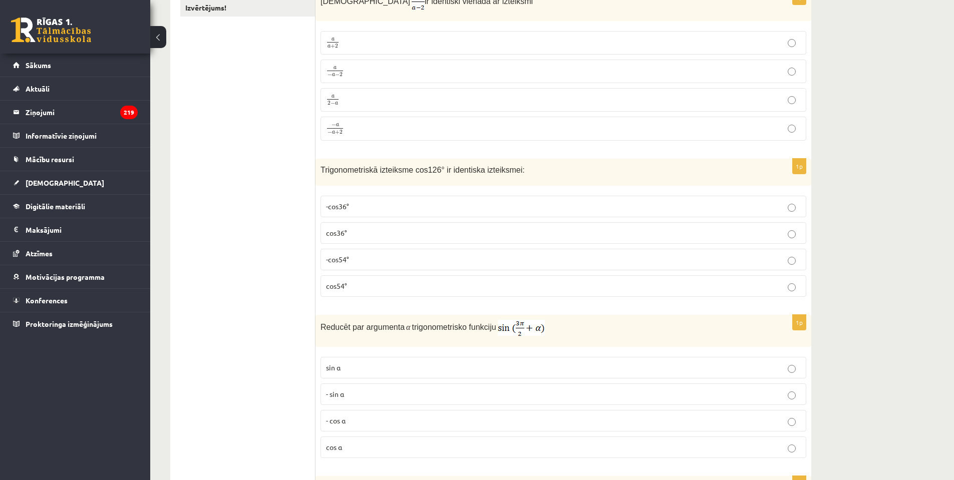
click at [348, 259] on span "-cos54°" at bounding box center [337, 259] width 23 height 9
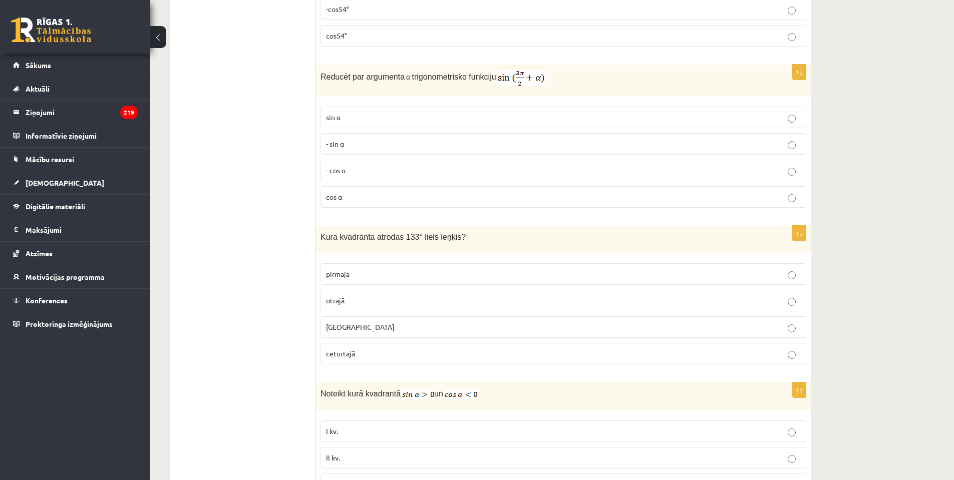
scroll to position [501, 0]
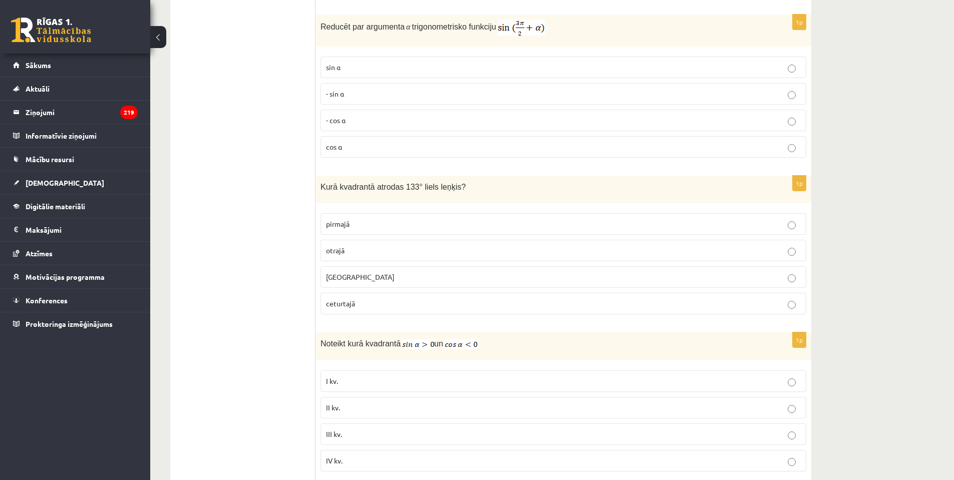
click at [364, 123] on p "- cos ⁡α" at bounding box center [563, 120] width 475 height 11
click at [350, 247] on p "otrajā" at bounding box center [563, 250] width 475 height 11
click at [337, 406] on span "II kv." at bounding box center [333, 407] width 14 height 9
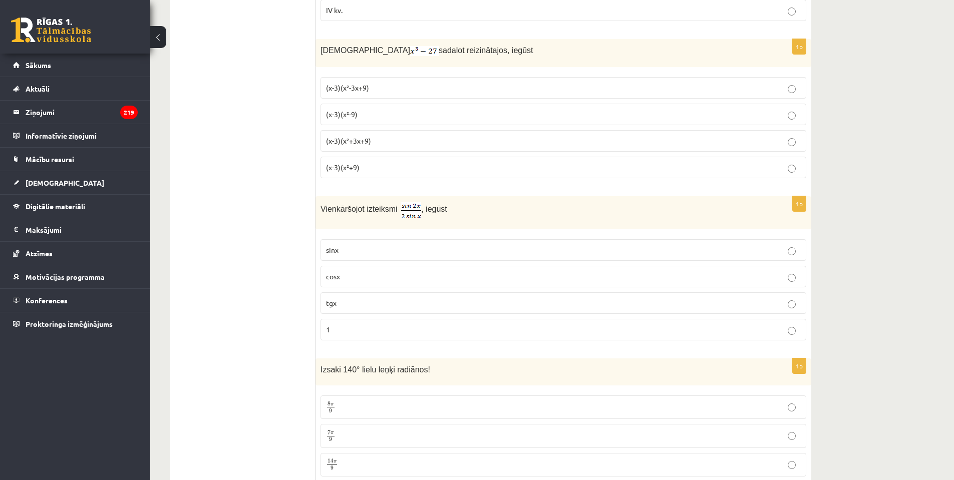
scroll to position [1002, 0]
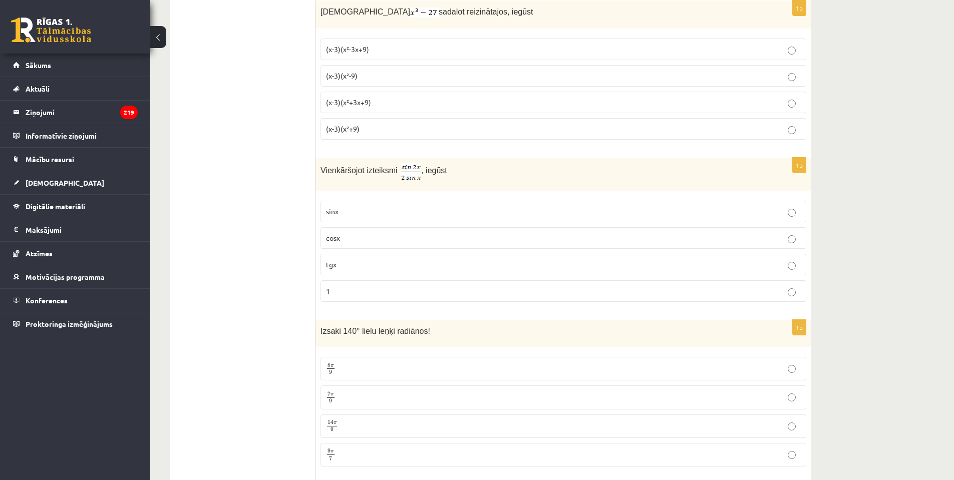
drag, startPoint x: 251, startPoint y: 224, endPoint x: 249, endPoint y: 213, distance: 10.7
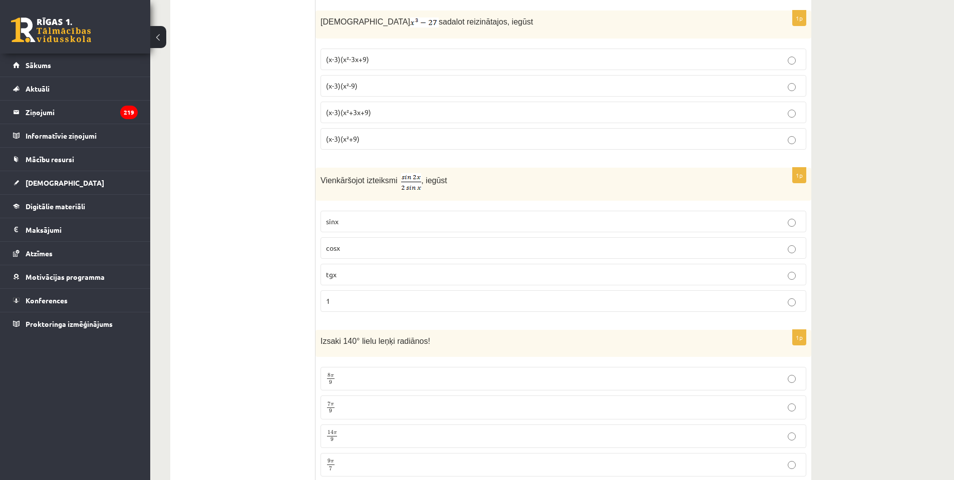
scroll to position [982, 0]
drag, startPoint x: 250, startPoint y: 215, endPoint x: 257, endPoint y: 228, distance: 14.3
click at [375, 59] on p "(x-3)(x²-3x+9)" at bounding box center [563, 57] width 475 height 11
click at [354, 251] on label "cosx" at bounding box center [564, 246] width 486 height 22
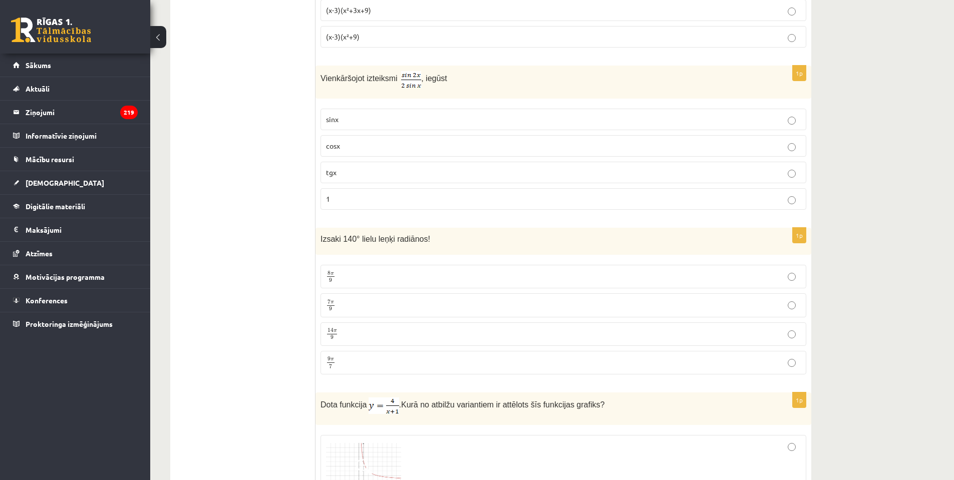
click at [349, 301] on p "7 π 9 7 π 9" at bounding box center [563, 305] width 475 height 13
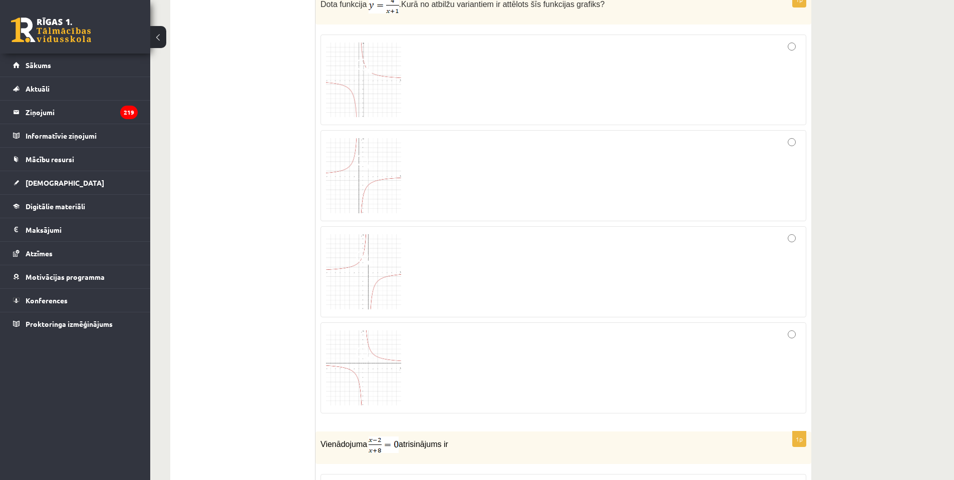
scroll to position [1433, 0]
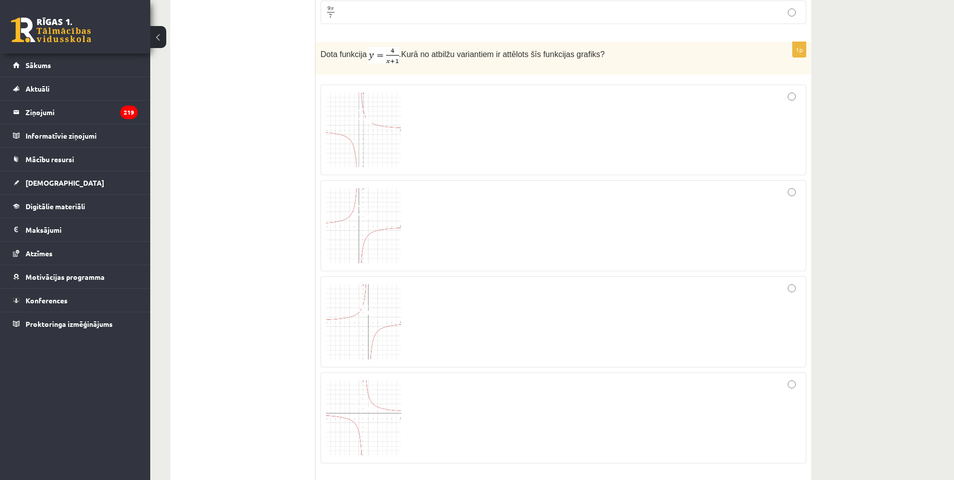
click at [488, 351] on div at bounding box center [563, 322] width 475 height 80
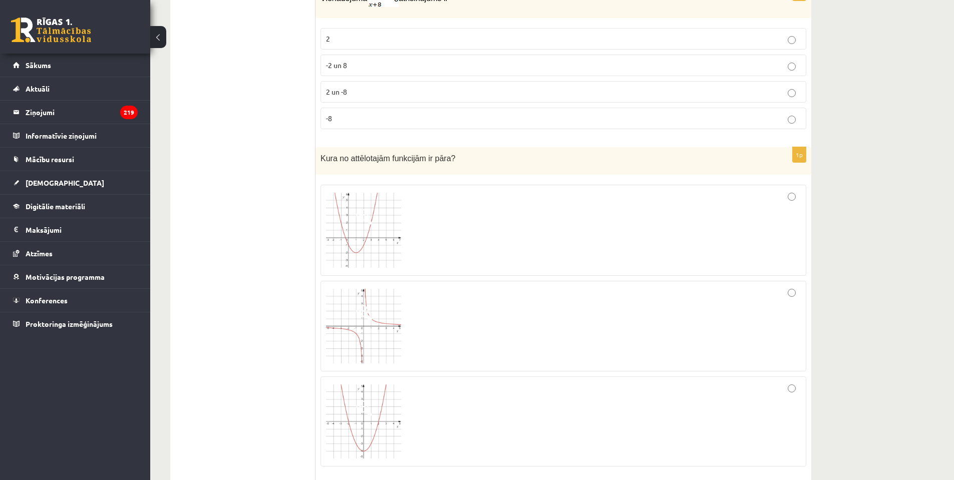
scroll to position [1919, 0]
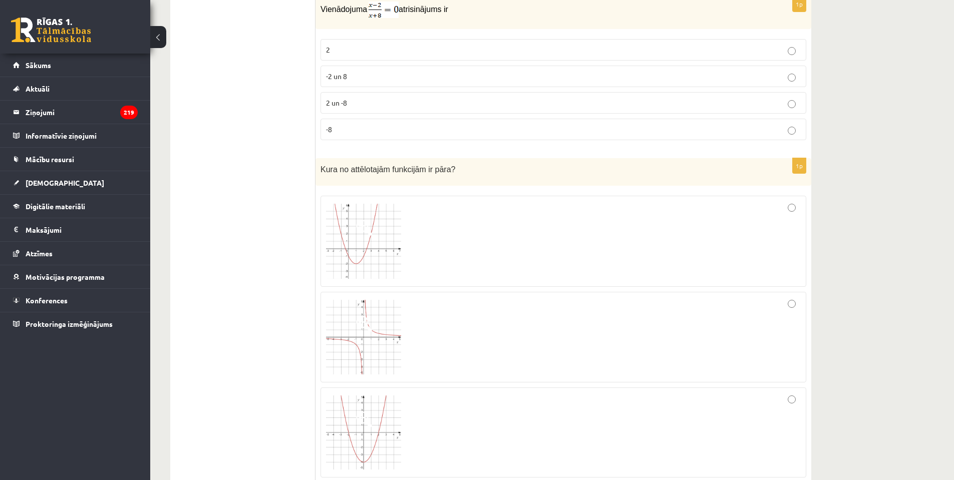
click at [365, 50] on p "2" at bounding box center [563, 50] width 475 height 11
click at [423, 415] on div at bounding box center [563, 432] width 475 height 79
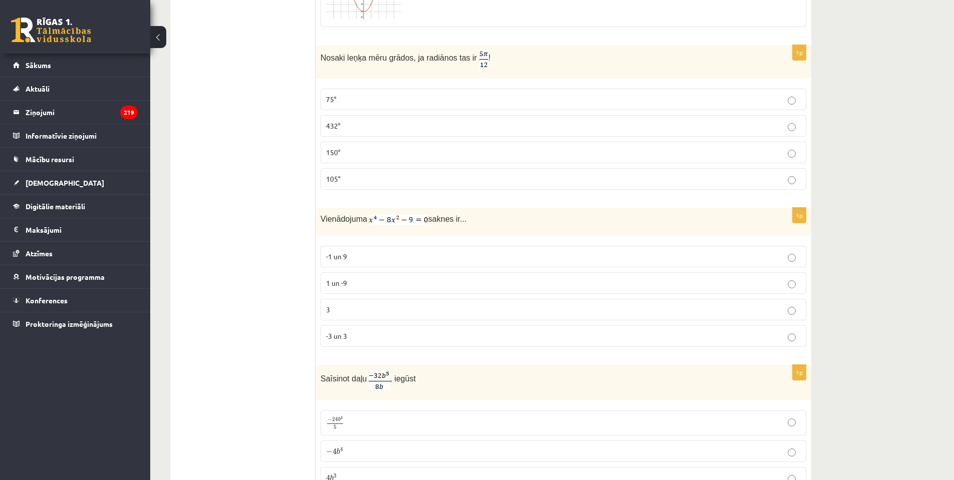
scroll to position [2420, 0]
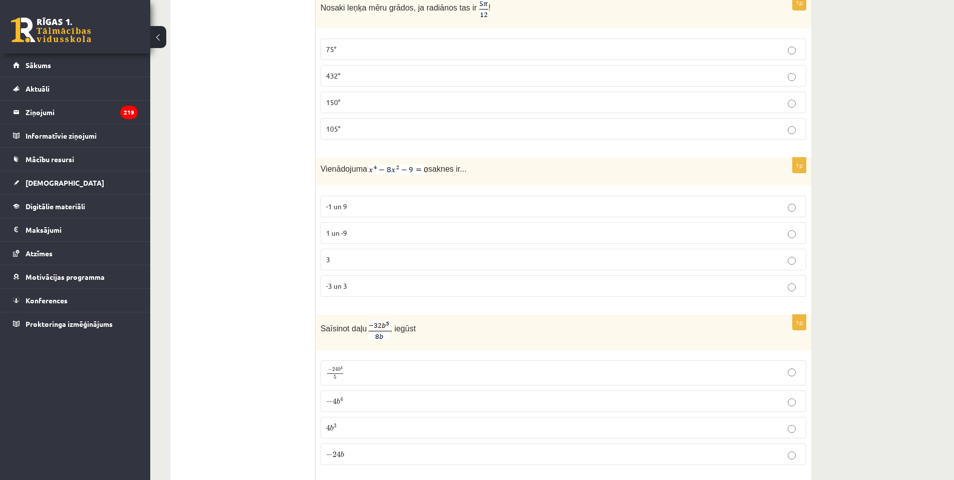
click at [337, 50] on p "75°" at bounding box center [563, 49] width 475 height 11
click at [357, 281] on p "-3 un 3" at bounding box center [563, 286] width 475 height 11
drag, startPoint x: 351, startPoint y: 397, endPoint x: 342, endPoint y: 394, distance: 8.9
click at [350, 397] on p "− 4 b 4 − 4 b 4" at bounding box center [563, 401] width 475 height 11
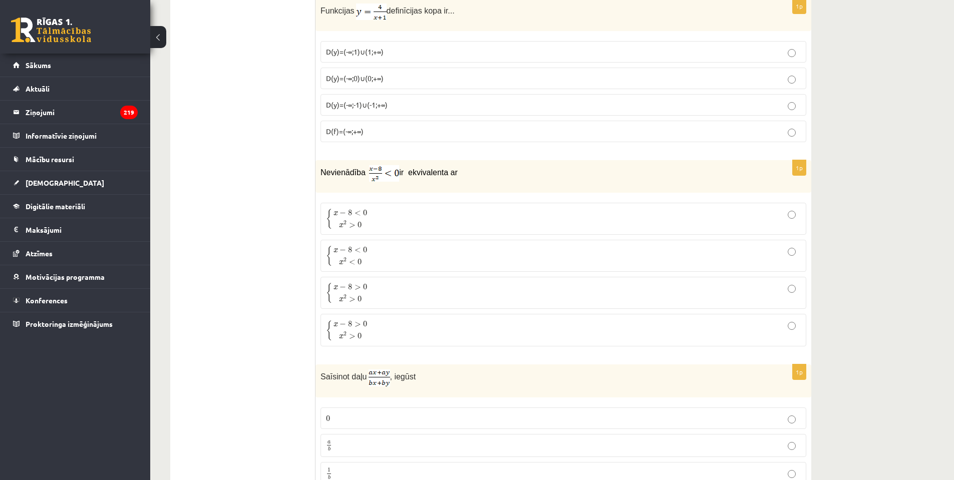
scroll to position [2899, 0]
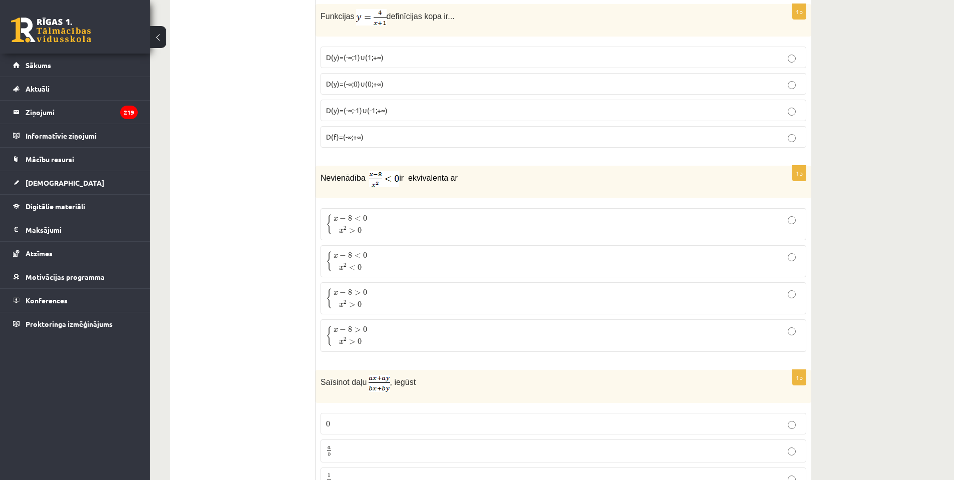
click at [383, 111] on span "D(y)=(-∞;-1)∪(-1;+∞)" at bounding box center [357, 110] width 62 height 9
click at [349, 215] on span "8" at bounding box center [350, 218] width 4 height 6
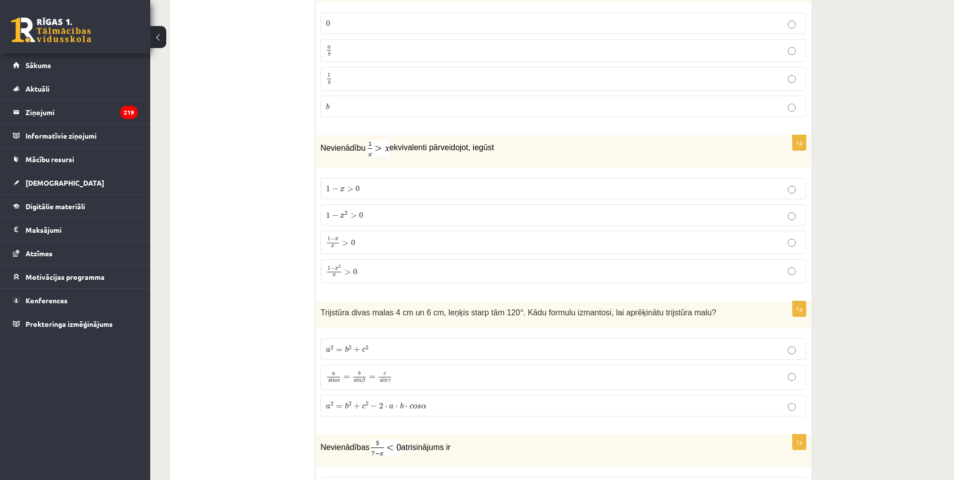
scroll to position [3250, 0]
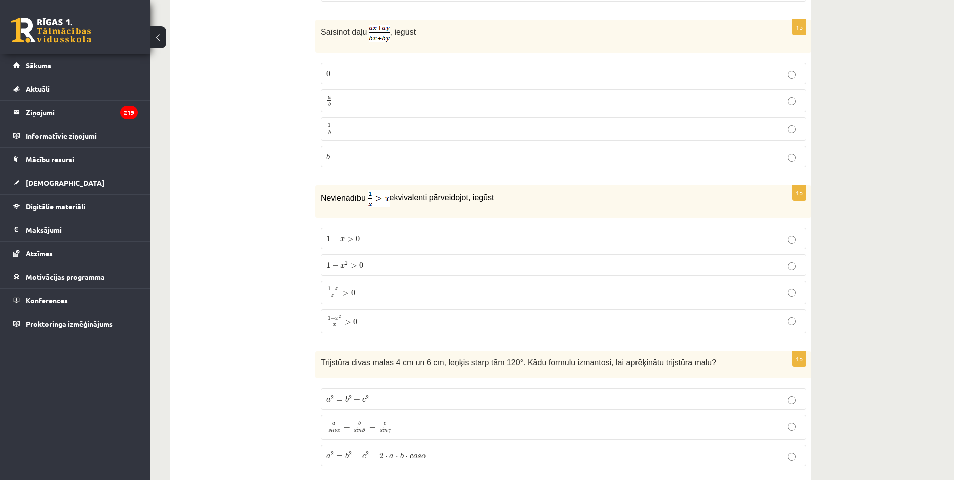
click at [345, 97] on p "a b a b" at bounding box center [563, 101] width 475 height 13
click at [353, 318] on span "1 − x 2 x > 0" at bounding box center [341, 322] width 31 height 12
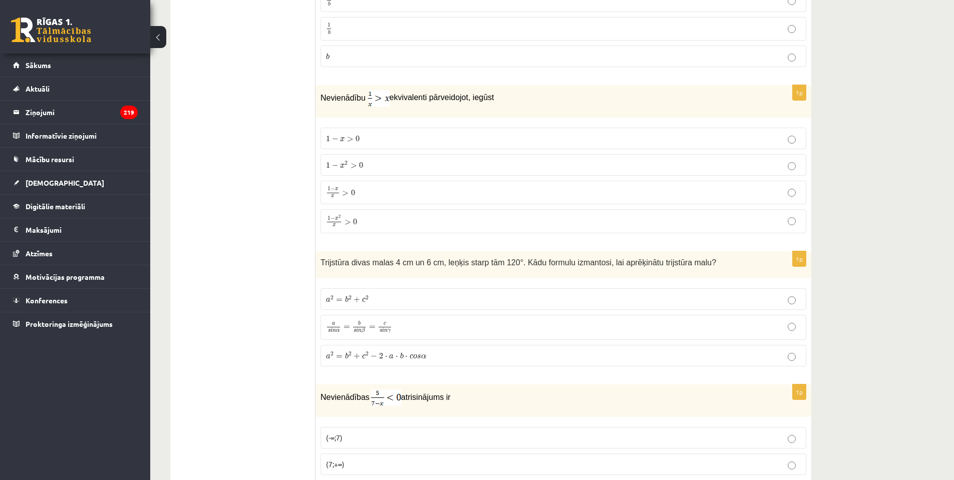
click at [360, 354] on span "+" at bounding box center [357, 357] width 7 height 6
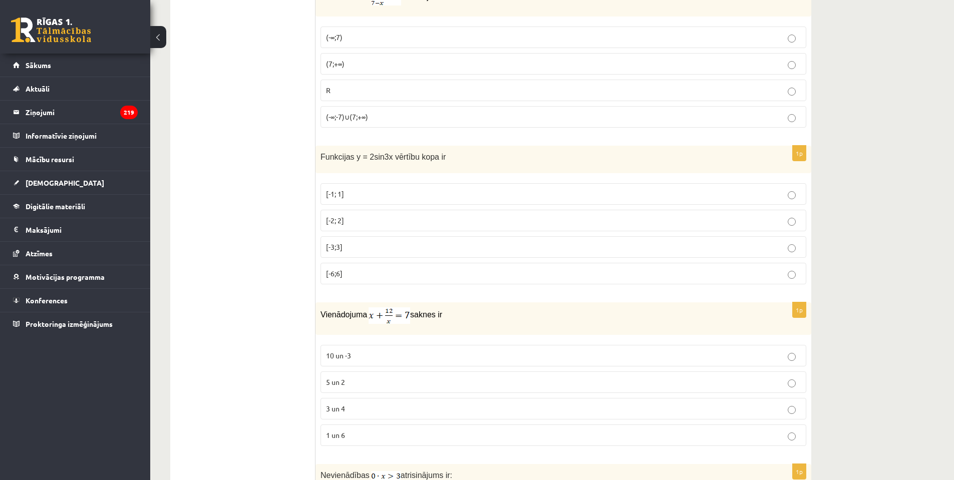
scroll to position [3701, 0]
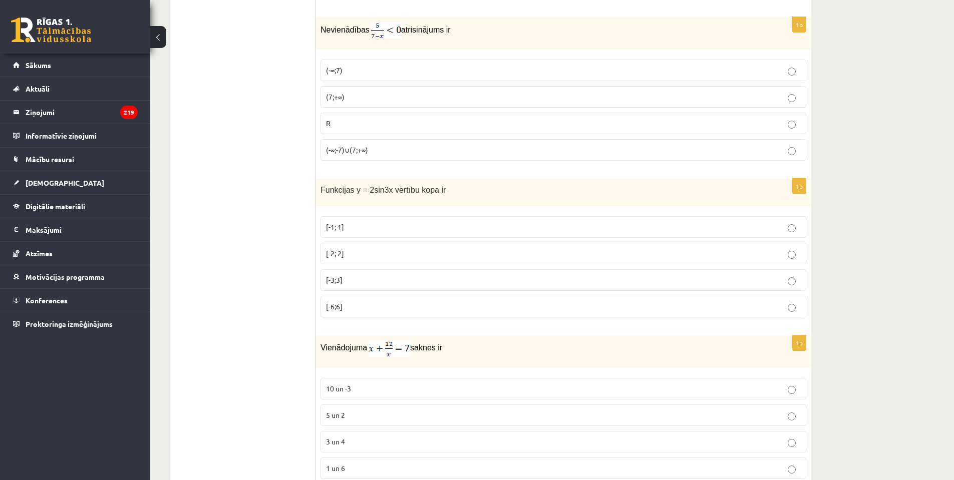
drag, startPoint x: 221, startPoint y: 288, endPoint x: 219, endPoint y: 300, distance: 12.8
click at [360, 94] on p "(7;+∞)" at bounding box center [563, 96] width 475 height 11
click at [346, 248] on p "[-2; 2]" at bounding box center [563, 252] width 475 height 11
click at [336, 439] on span "3 un 4" at bounding box center [335, 440] width 19 height 9
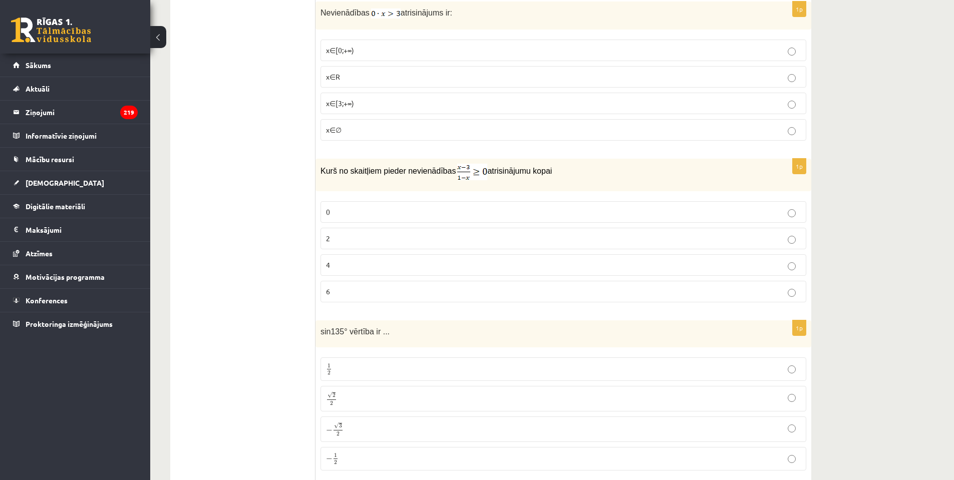
scroll to position [4212, 0]
drag, startPoint x: 260, startPoint y: 211, endPoint x: 239, endPoint y: 197, distance: 24.9
click at [336, 129] on span "x∈∅" at bounding box center [334, 131] width 16 height 9
click at [325, 238] on label "2" at bounding box center [564, 241] width 486 height 22
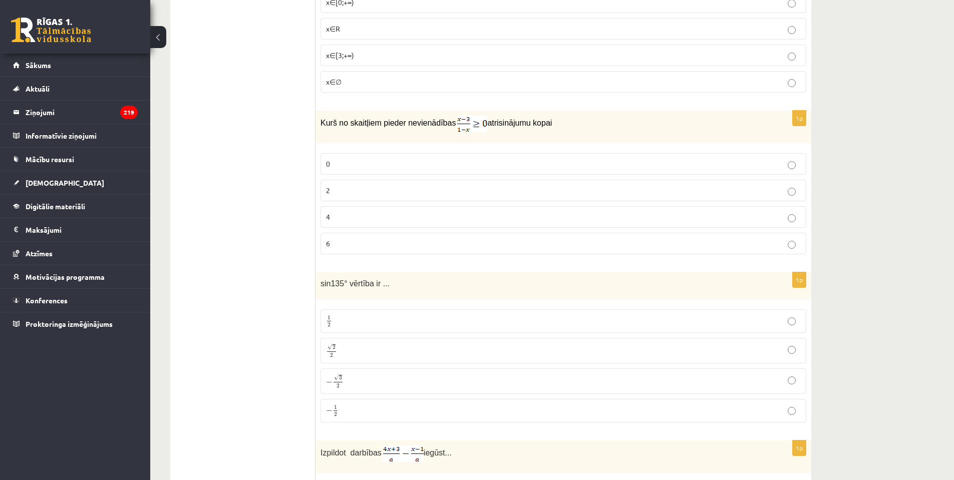
click at [368, 353] on p "√ 2 2 2 2" at bounding box center [563, 351] width 475 height 15
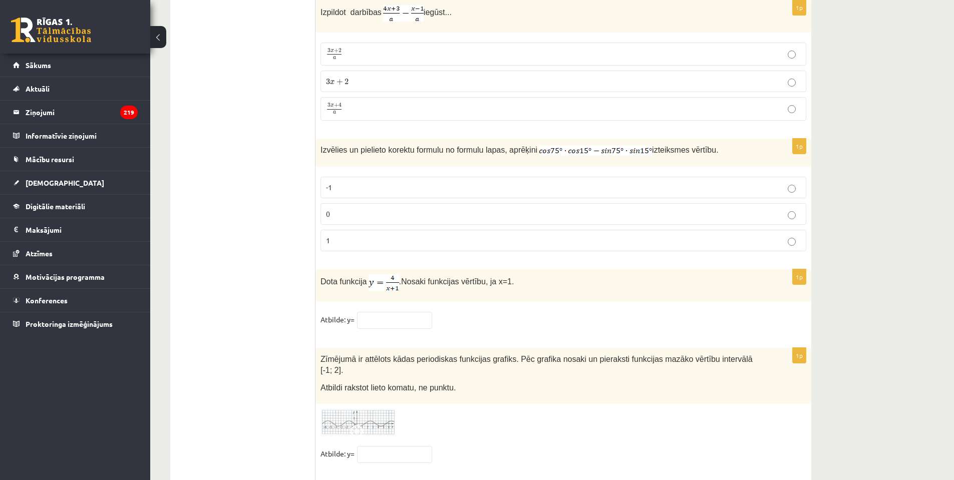
scroll to position [4704, 0]
drag, startPoint x: 265, startPoint y: 112, endPoint x: 262, endPoint y: 126, distance: 14.2
click at [363, 101] on p "3 x + 4 a 3 x + 4 a" at bounding box center [563, 107] width 475 height 13
click at [349, 211] on p "0" at bounding box center [563, 212] width 475 height 11
click at [381, 317] on input "text" at bounding box center [394, 319] width 75 height 17
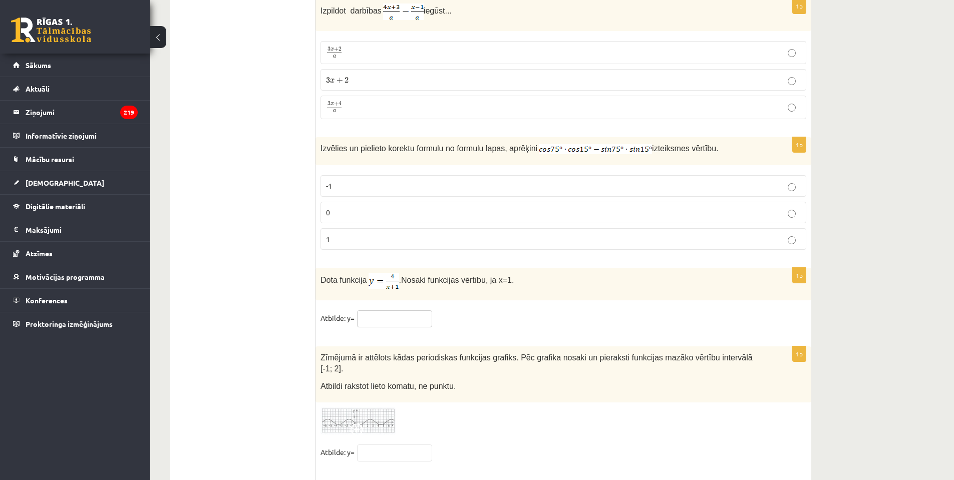
paste input "*"
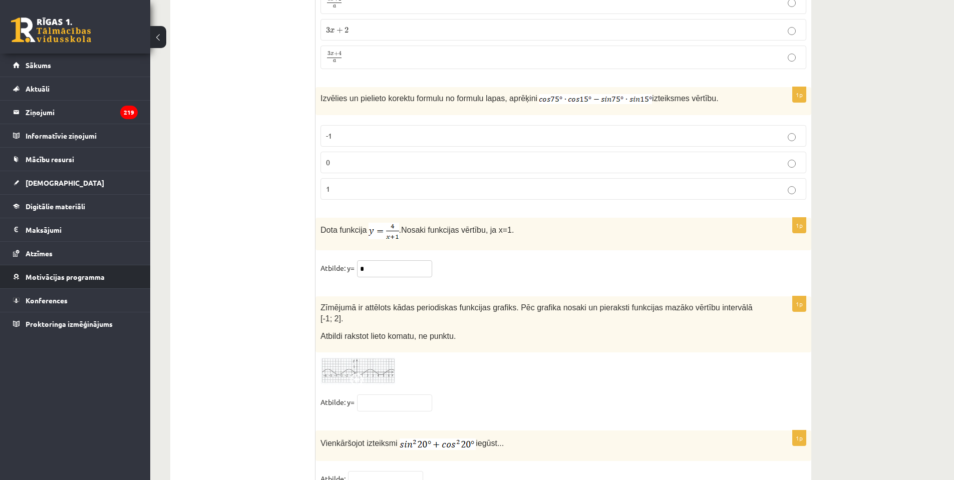
type input "*"
click at [368, 395] on input "text" at bounding box center [394, 403] width 75 height 17
paste input "**********"
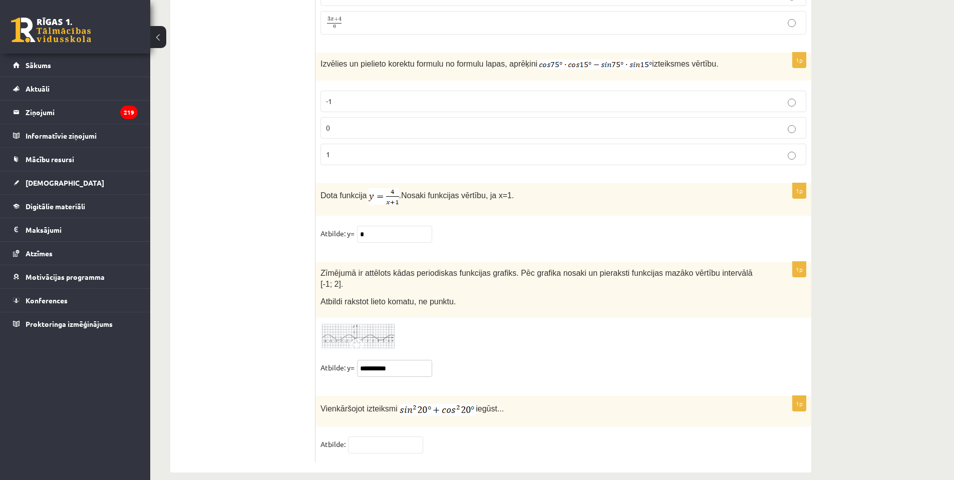
type input "**********"
click at [482, 437] on fieldset "Atbilde:" at bounding box center [564, 447] width 486 height 21
click at [370, 437] on input "text" at bounding box center [385, 445] width 75 height 17
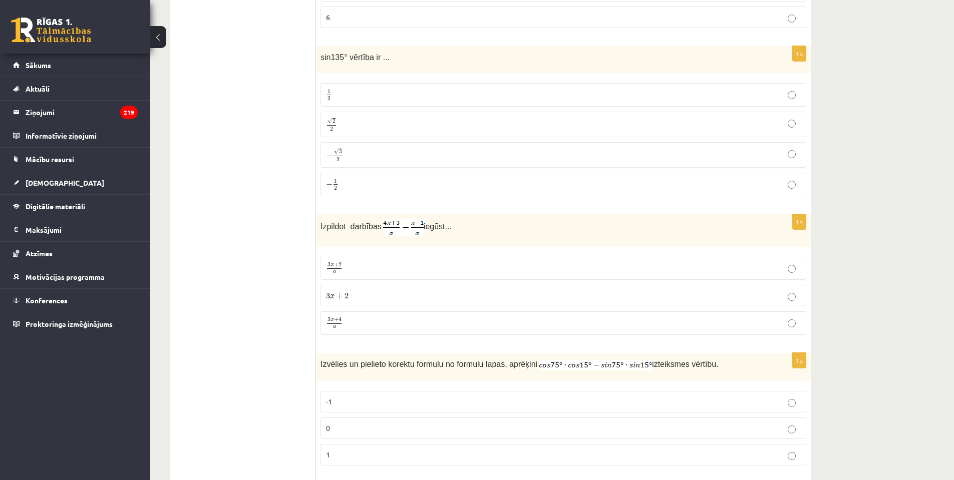
type input "*"
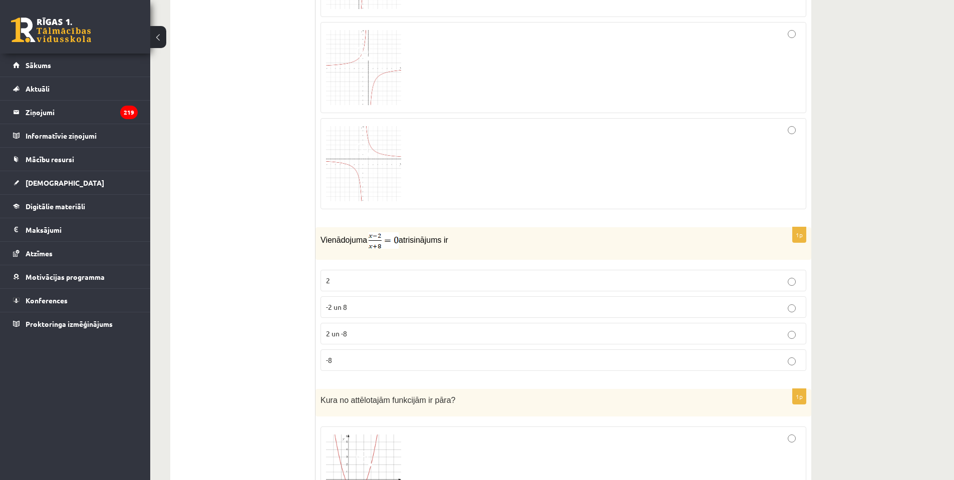
scroll to position [0, 0]
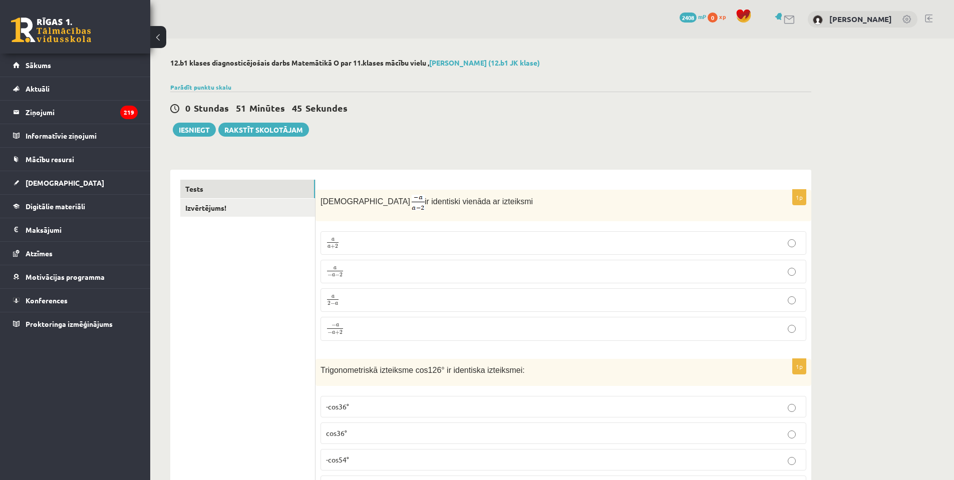
drag, startPoint x: 229, startPoint y: 251, endPoint x: 213, endPoint y: 160, distance: 92.7
click at [198, 131] on button "Iesniegt" at bounding box center [194, 130] width 43 height 14
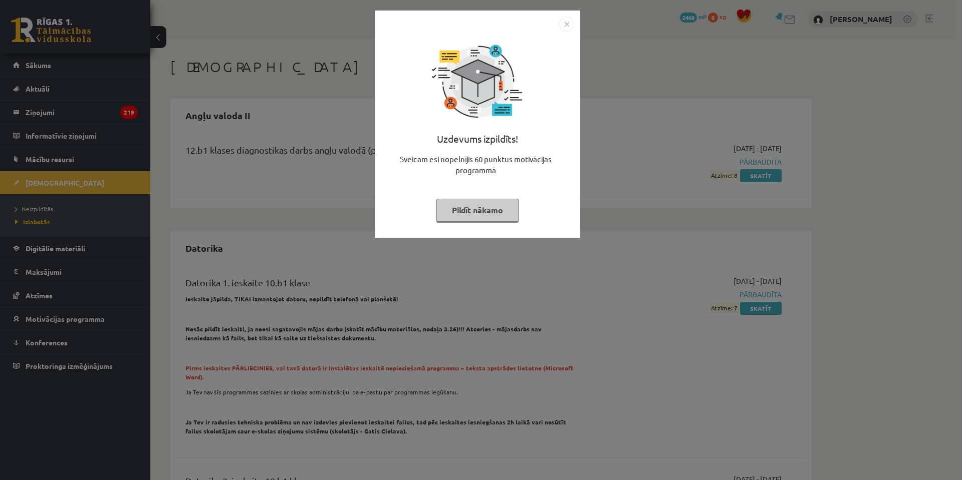
click at [469, 210] on button "Pildīt nākamo" at bounding box center [477, 210] width 82 height 23
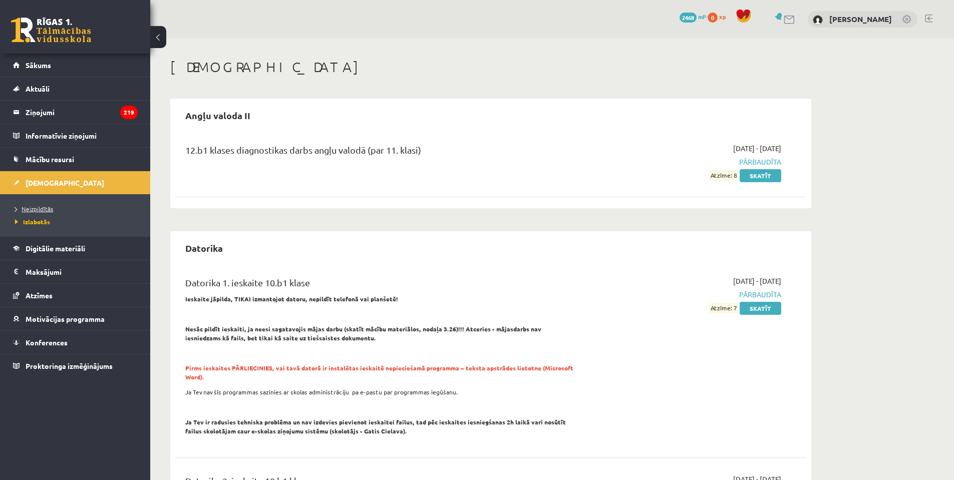
click at [60, 210] on link "Neizpildītās" at bounding box center [77, 208] width 125 height 9
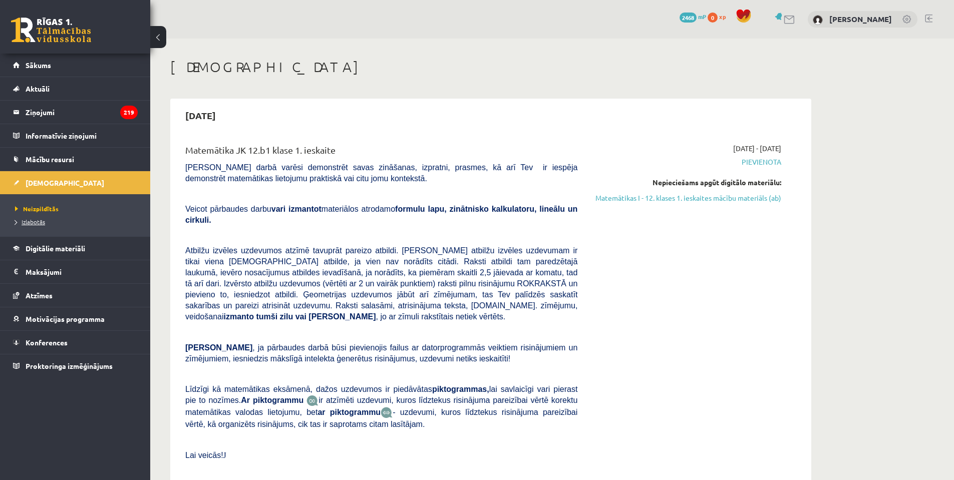
click at [35, 222] on span "Izlabotās" at bounding box center [30, 222] width 30 height 8
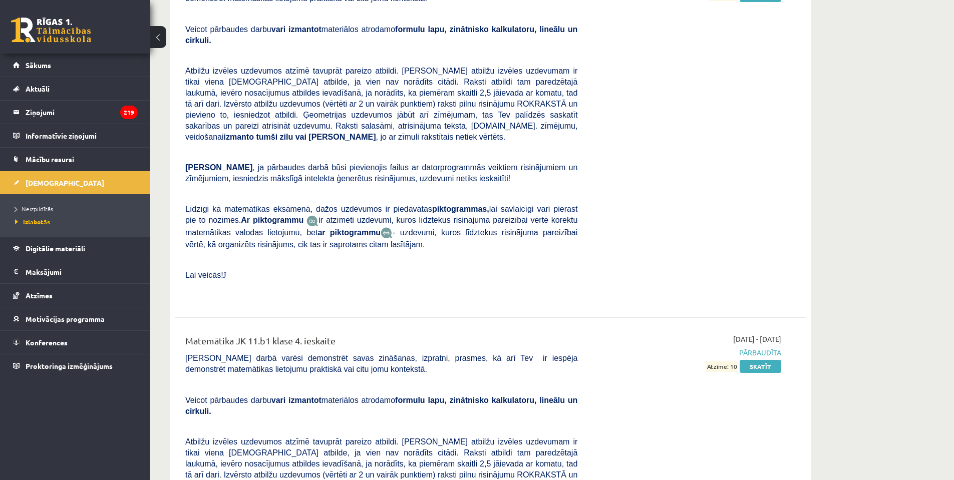
scroll to position [4359, 0]
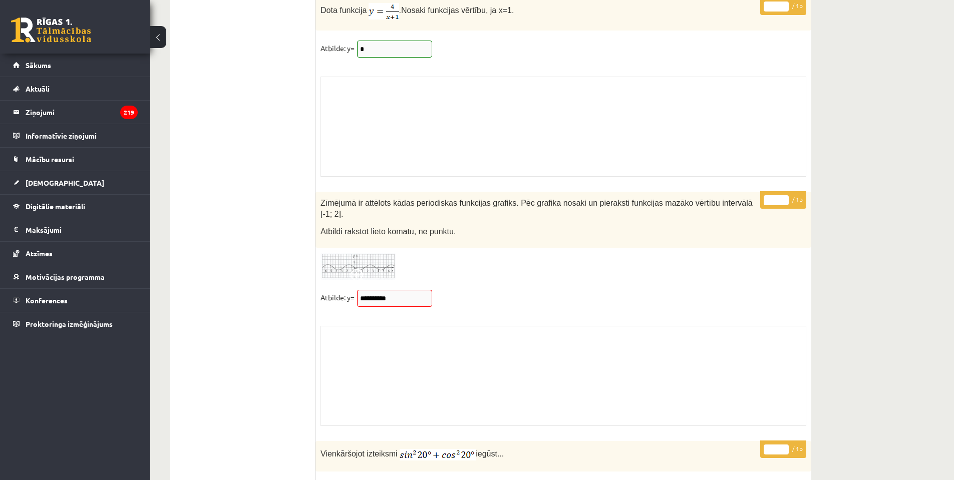
scroll to position [8216, 0]
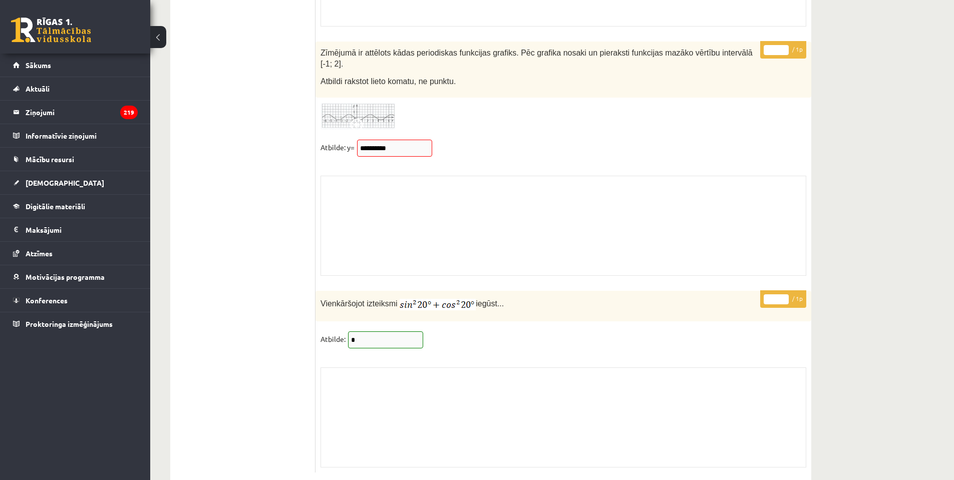
click at [401, 145] on fieldset "**********" at bounding box center [564, 150] width 486 height 21
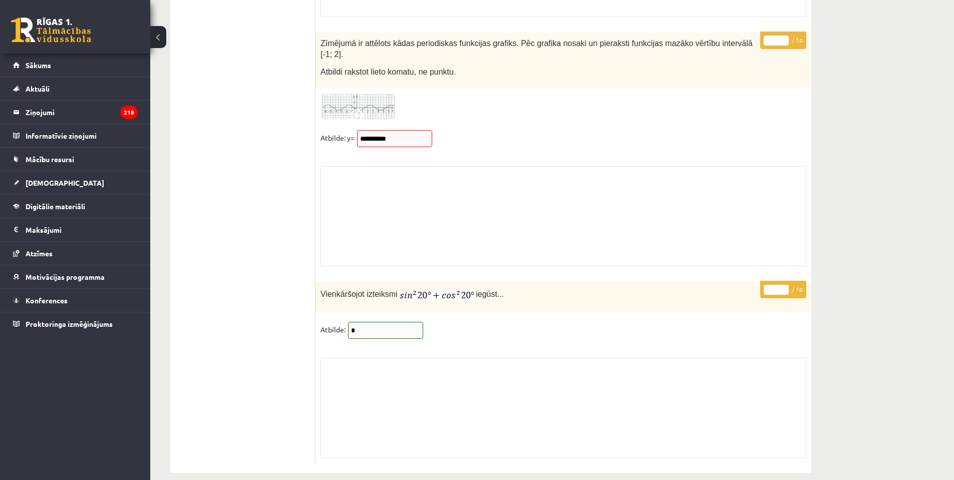
scroll to position [8175, 0]
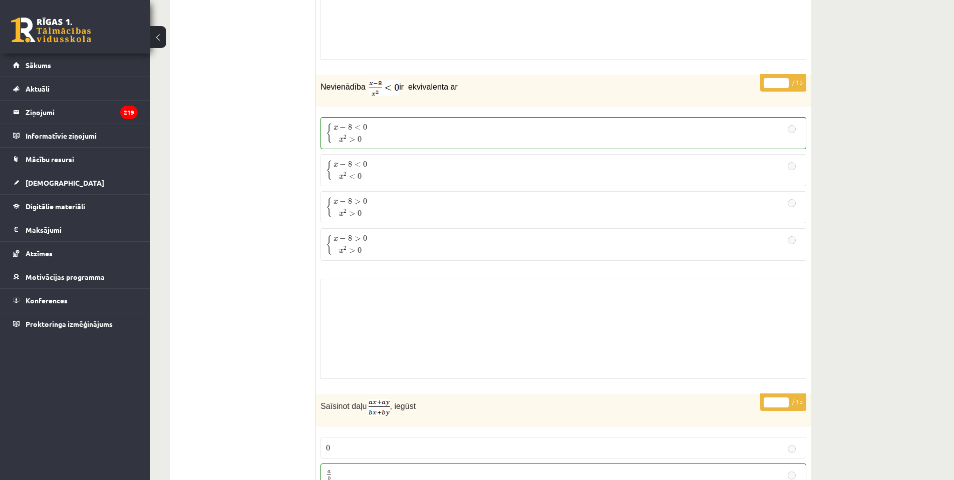
drag, startPoint x: 241, startPoint y: 99, endPoint x: 224, endPoint y: -10, distance: 110.5
